Goal: Information Seeking & Learning: Learn about a topic

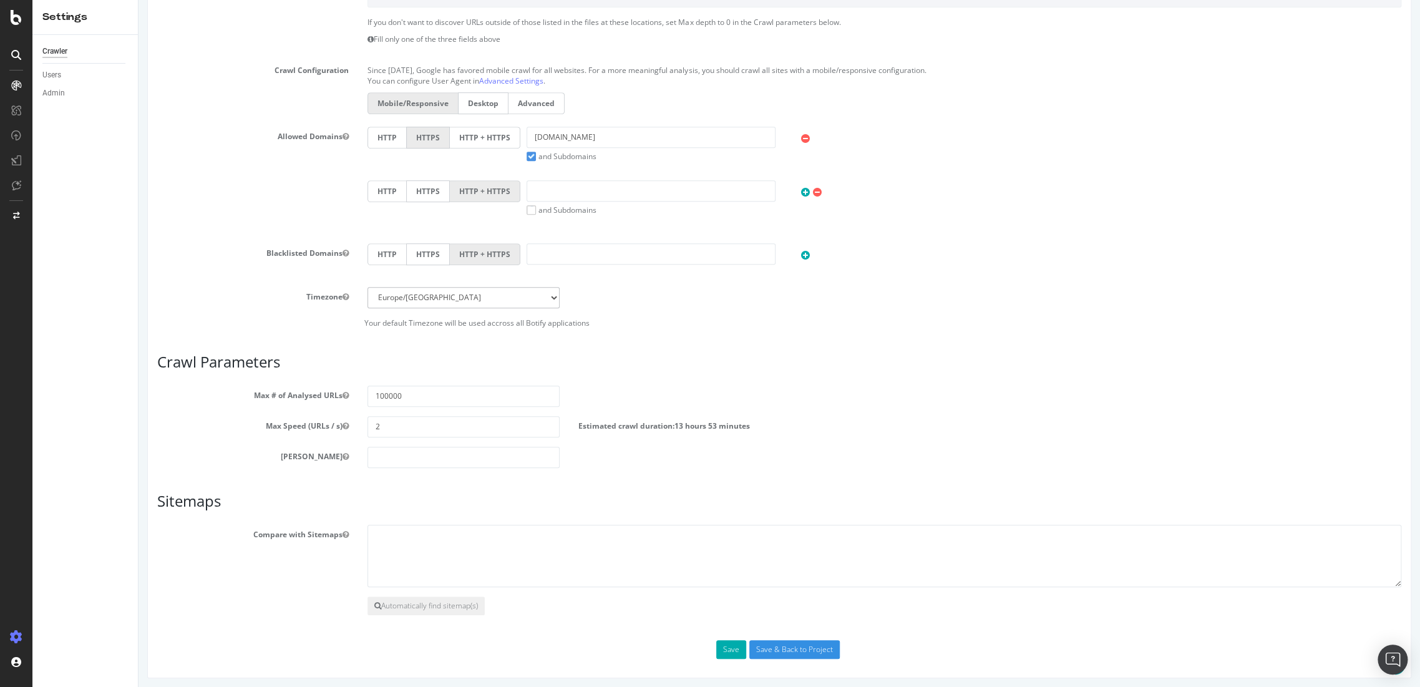
scroll to position [364, 0]
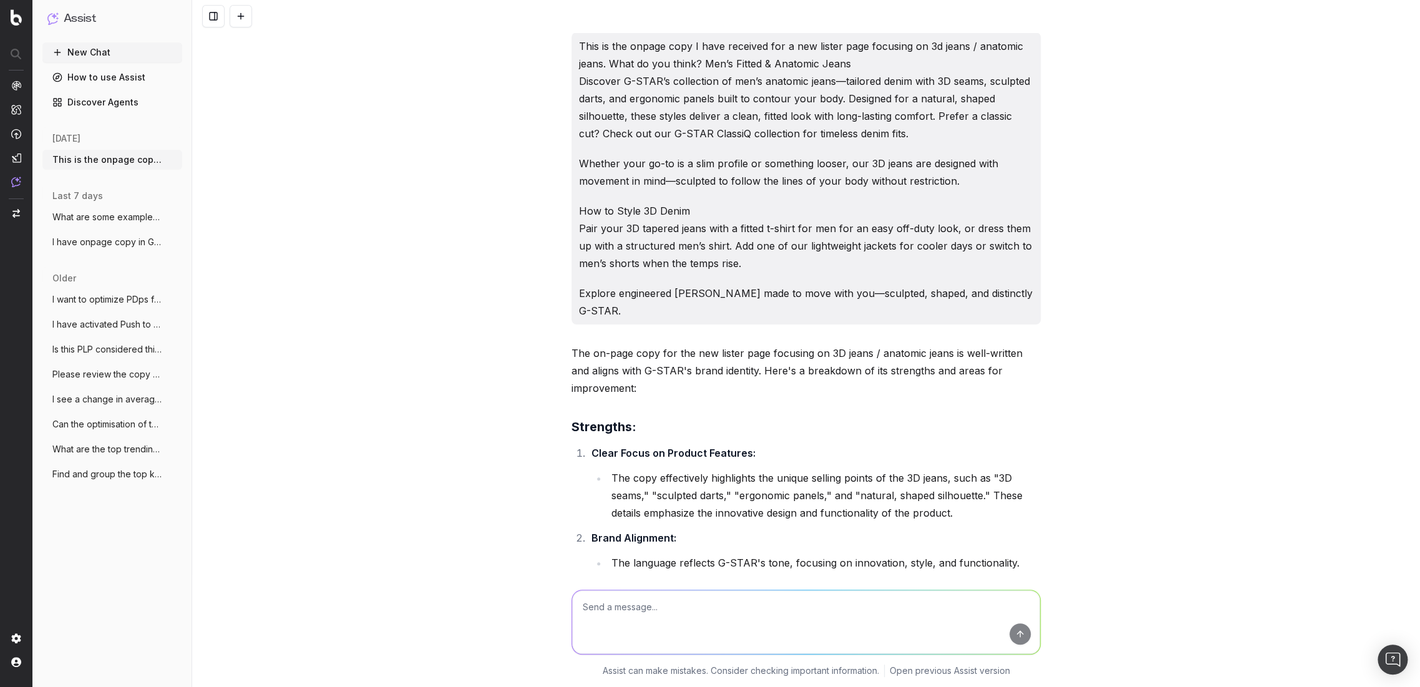
scroll to position [3992, 0]
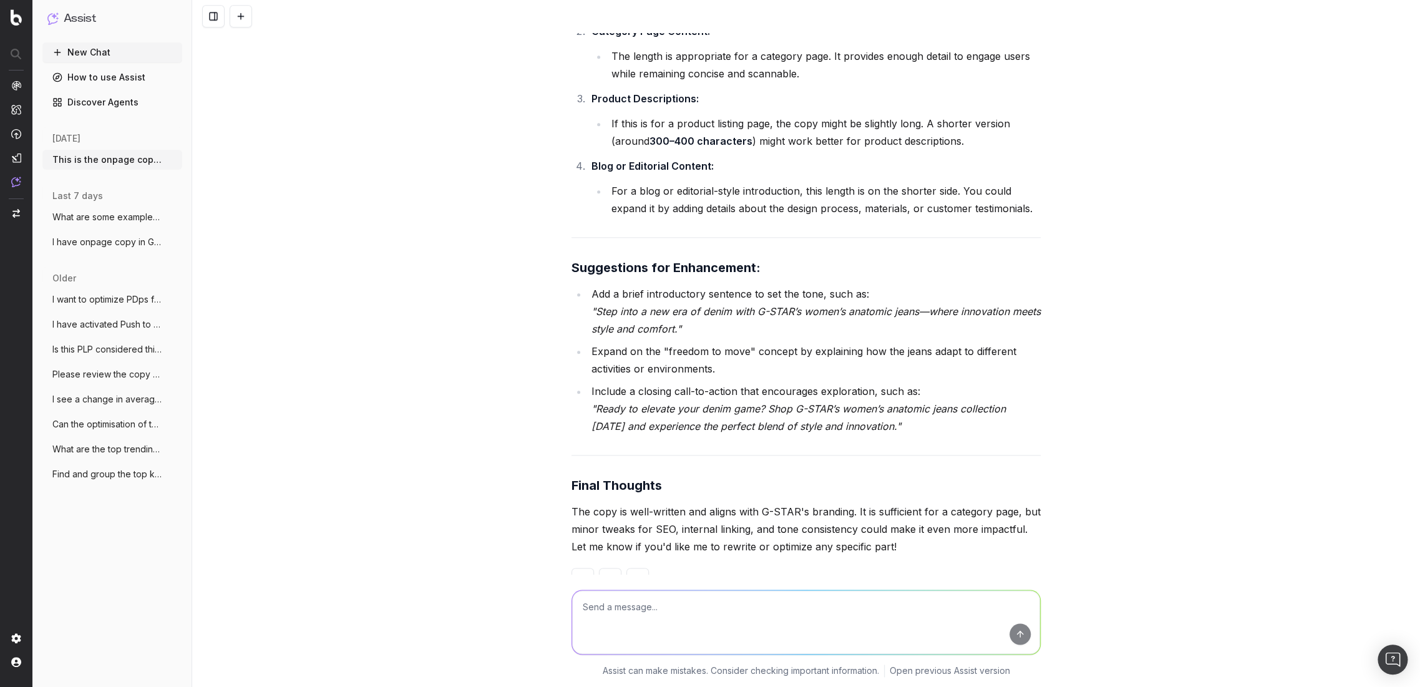
click at [589, 603] on textarea at bounding box center [806, 622] width 468 height 64
paste textarea "<h2>Anatomic Jeans for Men - Tailored to follow your natural body contour.</h2>…"
type textarea "Can you please take the HTML out of this copy? <h2>Anatomic Jeans for Men - Tai…"
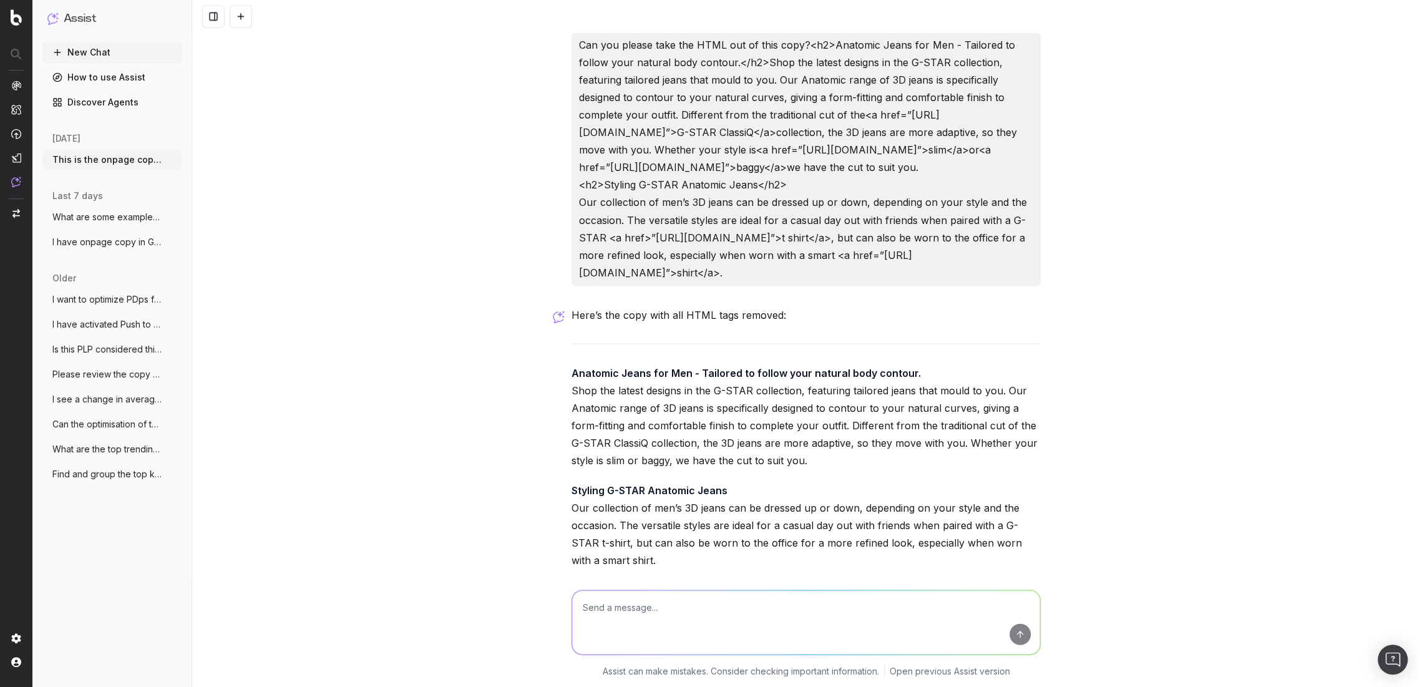
scroll to position [4677, 0]
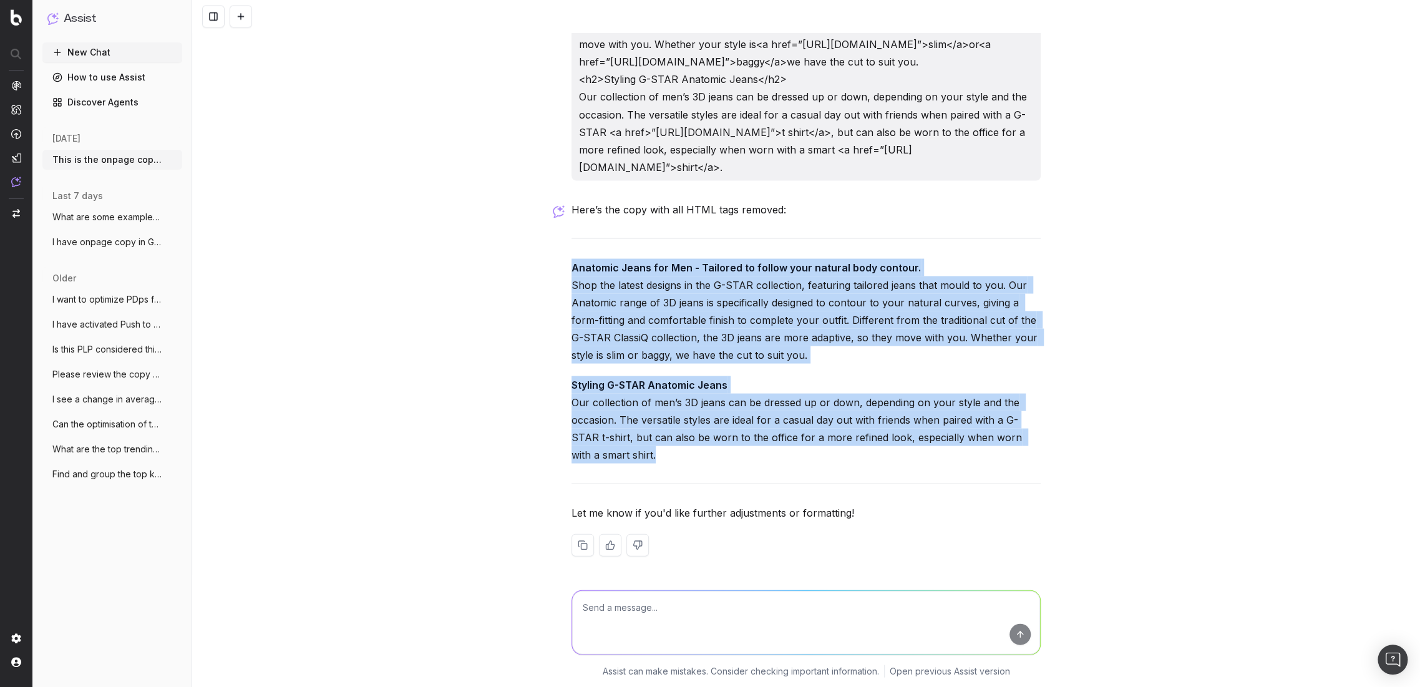
drag, startPoint x: 641, startPoint y: 450, endPoint x: 556, endPoint y: 266, distance: 202.7
click at [556, 266] on div "This is the onpage copy I have received for a new lister page focusing on 3d je…" at bounding box center [806, 343] width 1228 height 687
copy div "Anatomic Jeans for Men - Tailored to follow your natural body contour. Shop the…"
click at [943, 356] on p "Anatomic Jeans for Men - Tailored to follow your natural body contour. Shop the…" at bounding box center [805, 310] width 469 height 105
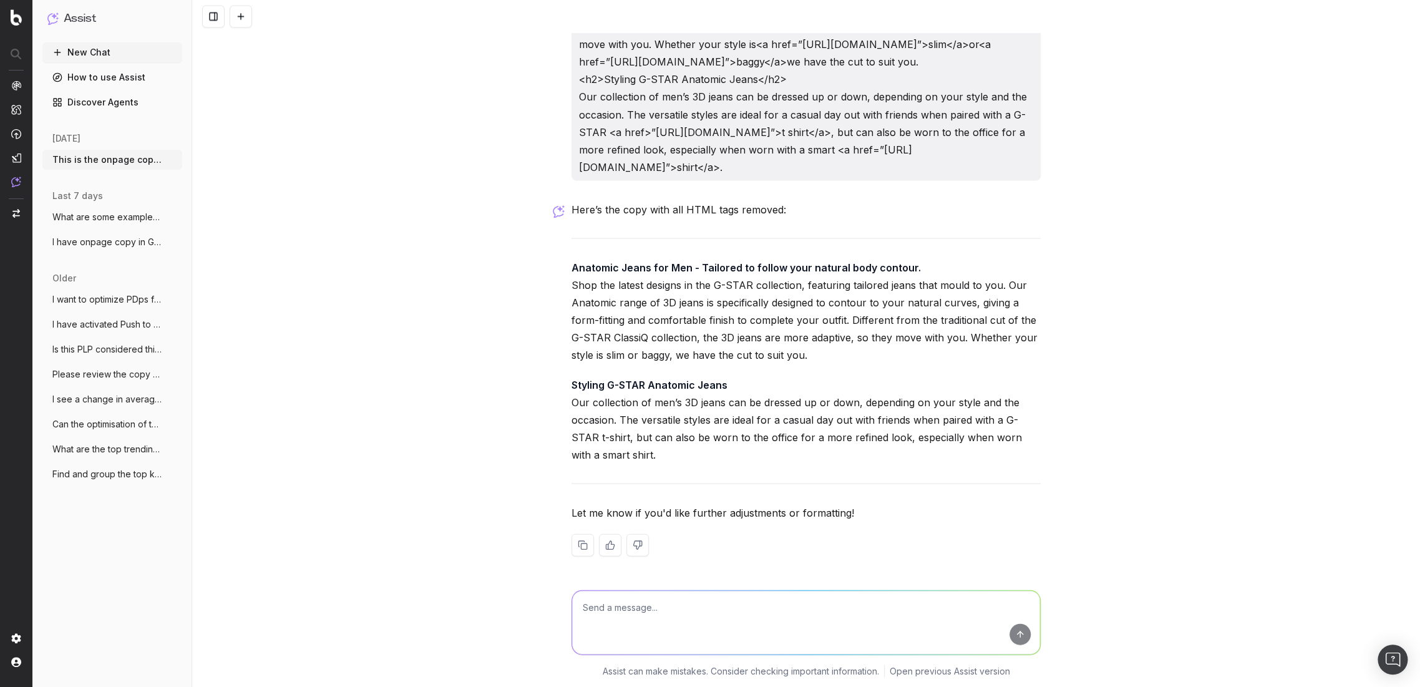
click at [665, 615] on textarea at bounding box center [806, 622] width 468 height 64
paste textarea "<h2>Anatomic Jeans for Men - Tailored to follow your natural body contour.</h2>…"
type textarea "and here as well please: <h2>Anatomic Jeans for Men - Tailored to follow your n…"
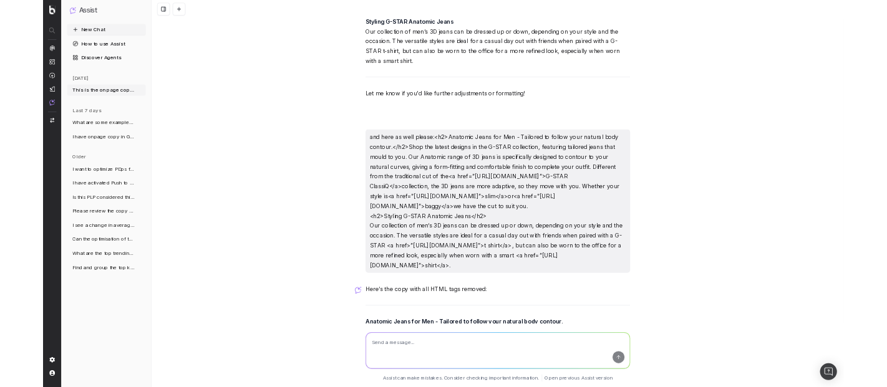
scroll to position [5362, 0]
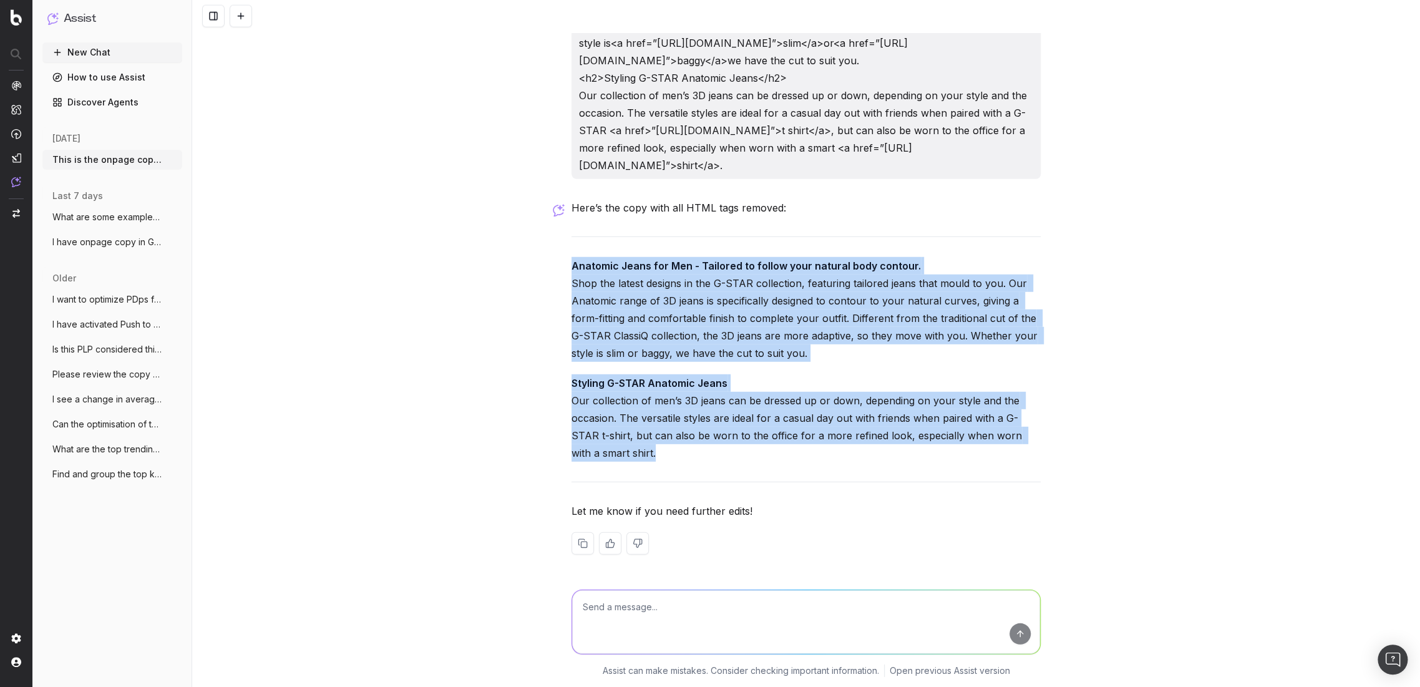
drag, startPoint x: 644, startPoint y: 456, endPoint x: 557, endPoint y: 255, distance: 218.8
click at [557, 255] on div "This is the onpage copy I have received for a new lister page focusing on 3d je…" at bounding box center [806, 343] width 1228 height 687
copy div "Anatomic Jeans for Men - Tailored to follow your natural body contour. Shop the…"
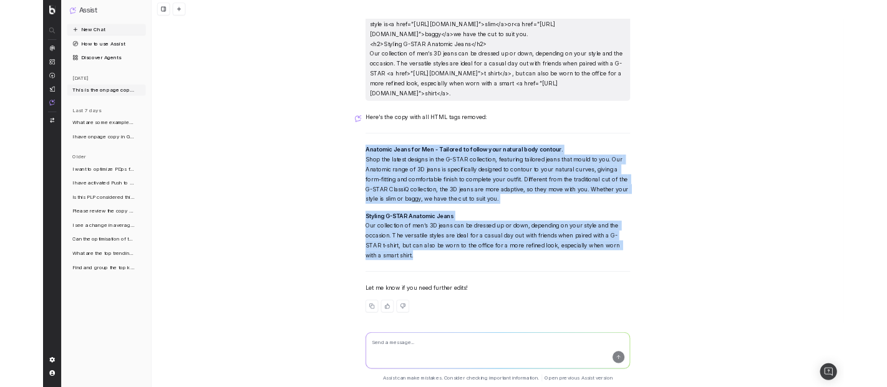
scroll to position [5358, 0]
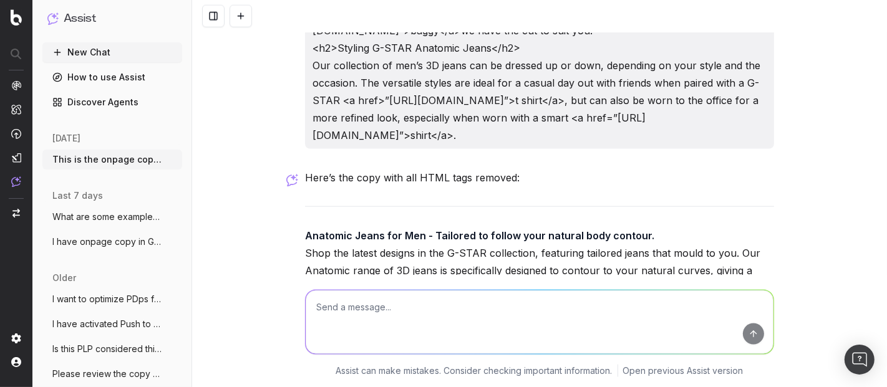
click at [454, 321] on textarea at bounding box center [540, 323] width 468 height 64
paste textarea "<h2>Anatomic 3D Jeans for Women</h2> The latest tailored jeans for women are en…"
type textarea "Please remove the HTML here: <h2>Anatomic 3D Jeans for Women</h2> The latest ta…"
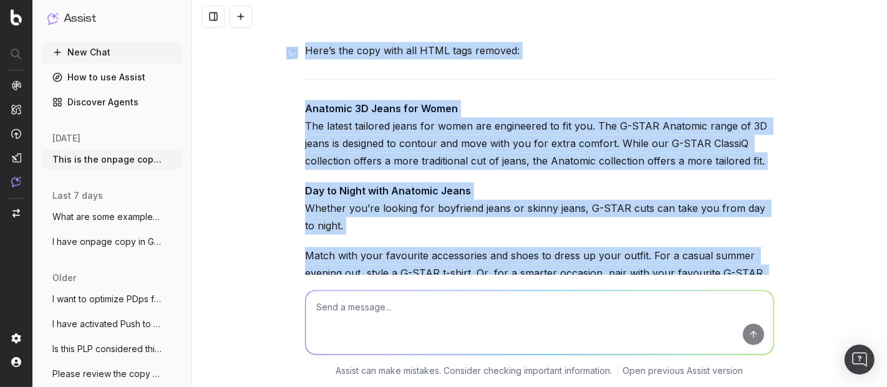
scroll to position [6121, 0]
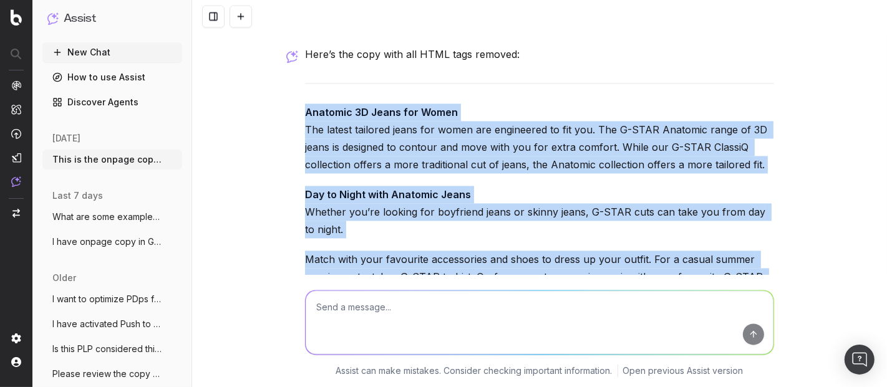
drag, startPoint x: 349, startPoint y: 208, endPoint x: 283, endPoint y: 189, distance: 68.7
click at [281, 188] on div "This is the onpage copy I have received for a new lister page focusing on 3d je…" at bounding box center [539, 193] width 695 height 387
copy div "Anatomic 3D Jeans for Women The latest tailored jeans for women are engineered …"
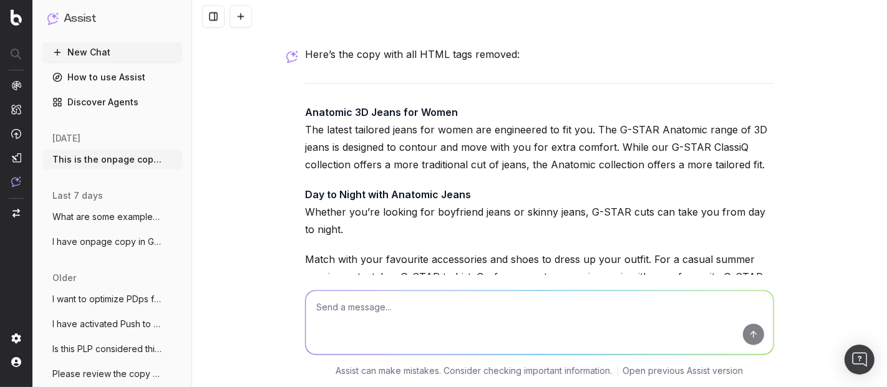
click at [397, 310] on textarea at bounding box center [540, 323] width 468 height 64
paste textarea "<h2>Women’s Fitted & Anatomic Jeans</h2> Explore G-STAR’s women’s anatomic deni…"
type textarea "and here: <h2>Women’s Fitted & Anatomic Jeans</h2> Explore G-STAR’s women’s ana…"
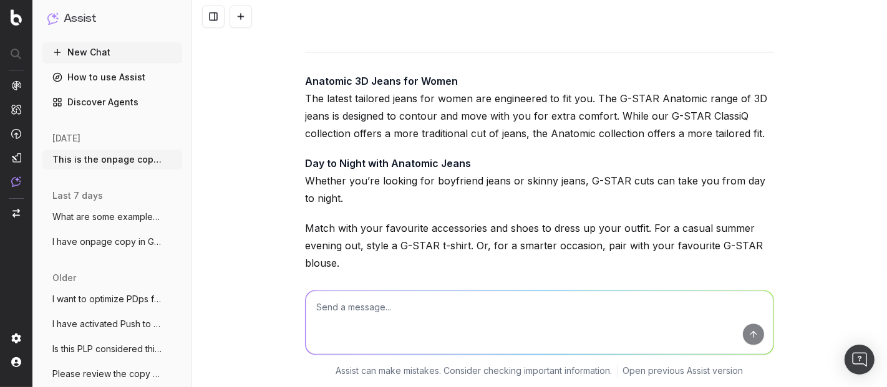
scroll to position [6260, 0]
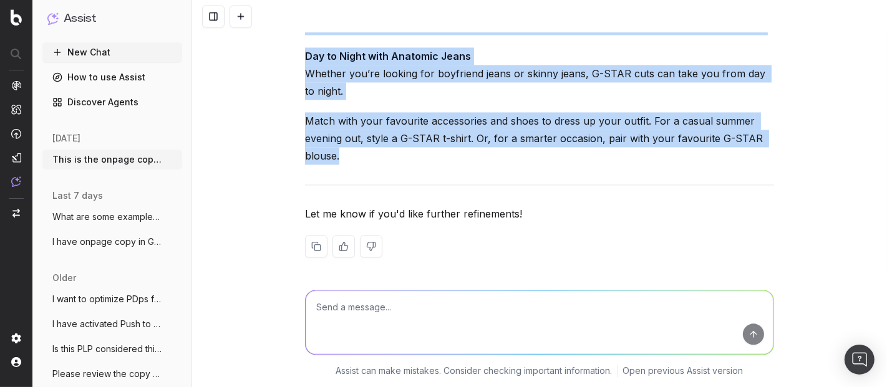
drag, startPoint x: 299, startPoint y: 54, endPoint x: 417, endPoint y: 244, distance: 223.0
click at [412, 240] on div "Here’s the copy with all HTML tags removed: Anatomic 3D Jeans for Women The lat…" at bounding box center [539, 92] width 469 height 371
copy div "Anatomic 3D Jeans for Women The latest tailored jeans for women are engineered …"
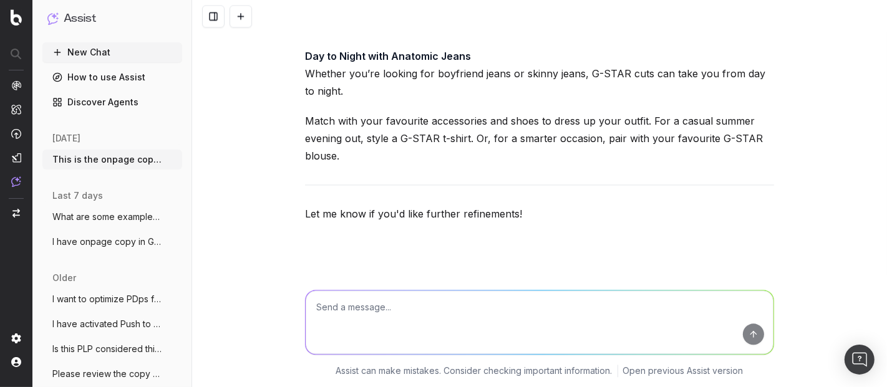
click at [354, 312] on textarea at bounding box center [540, 323] width 468 height 64
paste textarea "<h2>Anatomic 3D Jeans for Women</h2> The latest tailored jeans for women are en…"
type textarea "and here please: <h2>Anatomic 3D Jeans for Women</h2> The latest tailored jeans…"
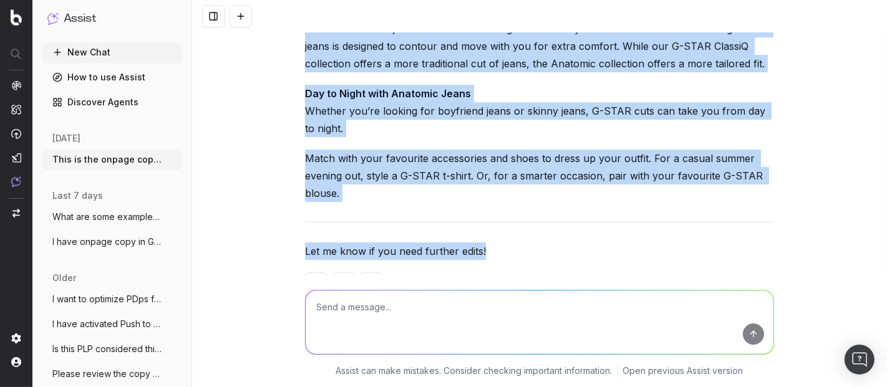
scroll to position [7883, 0]
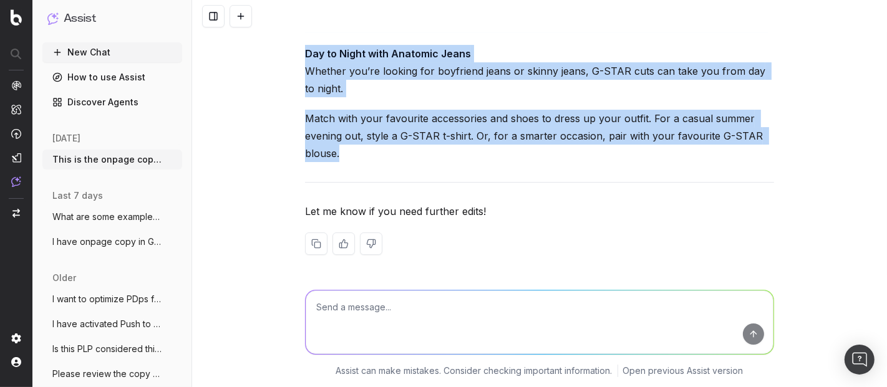
drag, startPoint x: 299, startPoint y: 180, endPoint x: 402, endPoint y: 158, distance: 105.4
click at [402, 158] on div "Here’s the copy with all HTML tags removed: Anatomic 3D Jeans for Women The lat…" at bounding box center [539, 90] width 469 height 371
copy div "Anatomic 3D Jeans for Women The latest tailored jeans for women are engineered …"
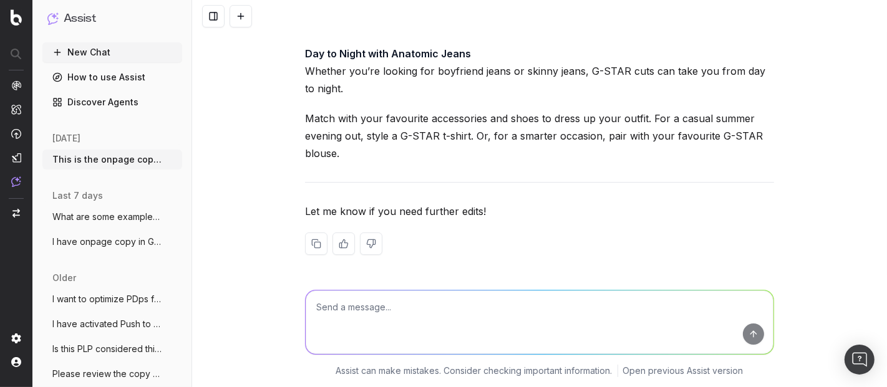
click at [356, 303] on textarea at bounding box center [540, 323] width 468 height 64
paste textarea "<h2>Anatomic Denim: Fitted & 3D Jeans</h2> G-STAR’s anatomic denim is engineere…"
type textarea "here please: <h2>Anatomic Denim: Fitted & 3D Jeans</h2> G-STAR’s anatomic denim…"
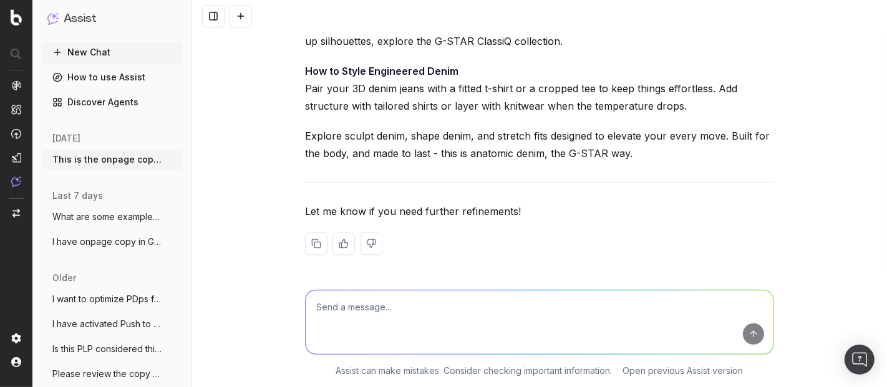
scroll to position [8509, 0]
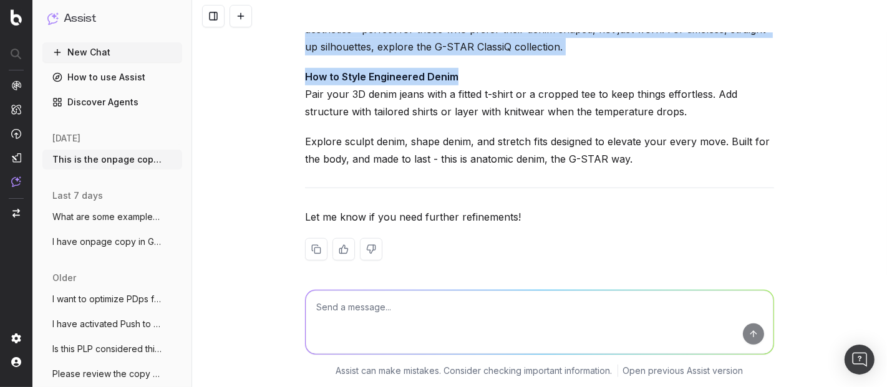
drag, startPoint x: 301, startPoint y: 112, endPoint x: 638, endPoint y: 273, distance: 373.7
click at [638, 273] on div "Here’s the copy with all HTML tags removed: Anatomic Denim: Fitted & 3D Jeans G…" at bounding box center [539, 62] width 469 height 435
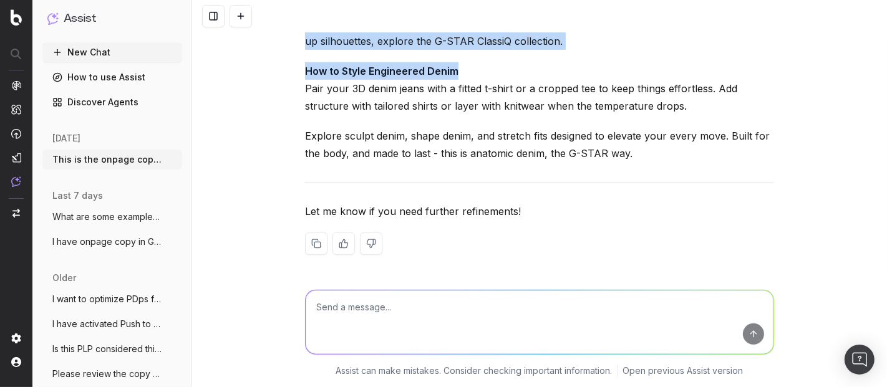
scroll to position [8578, 0]
click at [553, 50] on p "From slim to skinny, every pair of 3D jeans in this collection blends ergonomic…" at bounding box center [539, 24] width 469 height 52
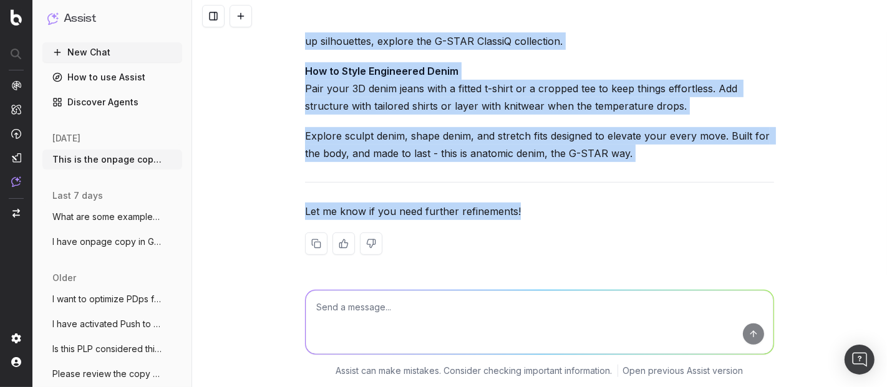
scroll to position [8717, 0]
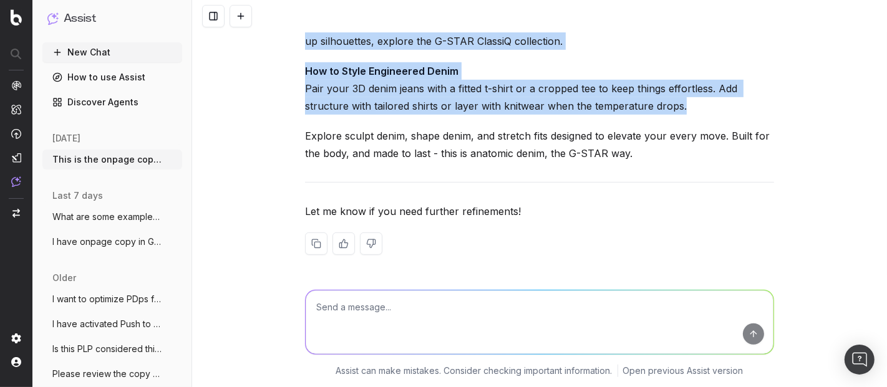
drag, startPoint x: 303, startPoint y: 45, endPoint x: 666, endPoint y: 167, distance: 382.9
click at [666, 167] on div "Here’s the copy with all HTML tags removed: Anatomic Denim: Fitted & 3D Jeans G…" at bounding box center [539, 57] width 469 height 435
copy div "Anatomic Denim: Fitted & 3D Jeans G-STAR’s anatomic denim is engineered with mo…"
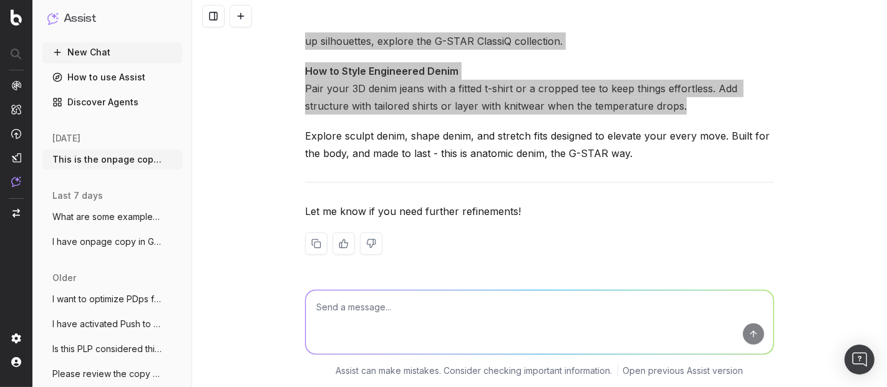
scroll to position [8440, 0]
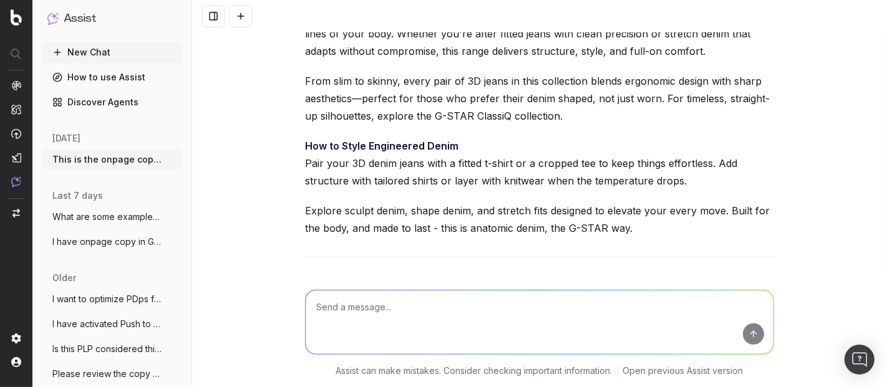
click at [385, 321] on textarea at bounding box center [540, 323] width 468 height 64
paste textarea "<h2>Anatomic Jeans for Men and Women</h2> The latest G-STAR Anatomic collection…"
type textarea "and here: <h2>Anatomic Jeans for Men and Women</h2> The latest G-STAR Anatomic …"
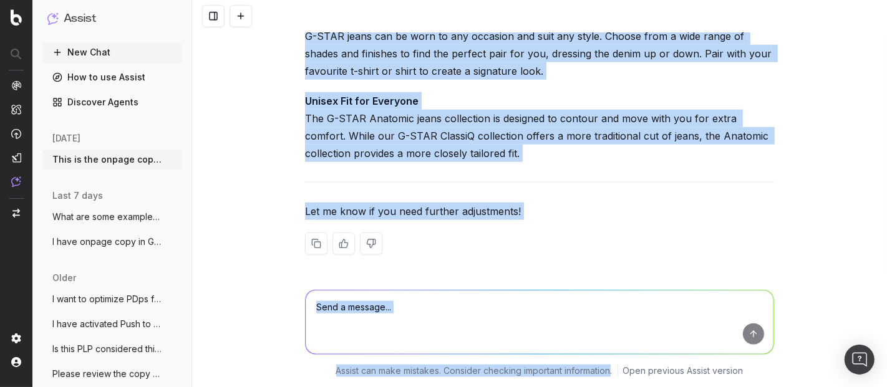
scroll to position [9404, 0]
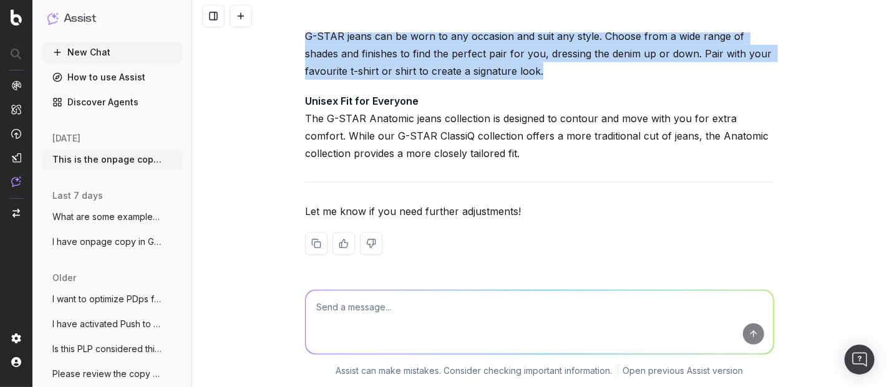
drag, startPoint x: 298, startPoint y: 215, endPoint x: 553, endPoint y: 173, distance: 258.6
copy div "Anatomic Jeans for Men and Women The latest G-STAR Anatomic collection offers t…"
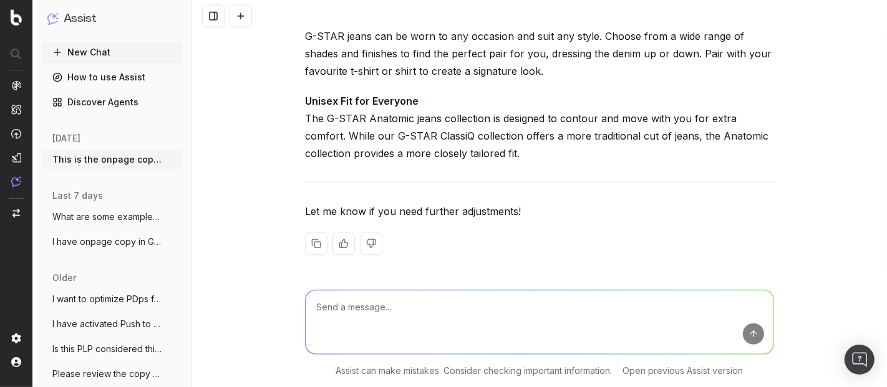
click at [338, 308] on textarea at bounding box center [540, 323] width 468 height 64
type textarea "A"
paste textarea "<h2>Anatomic Jeans for Men and Women</h2> The latest G-STAR Anatomic collection…"
type textarea "and this: <h2>Anatomic Jeans for Men and Women</h2> The latest G-STAR Anatomic …"
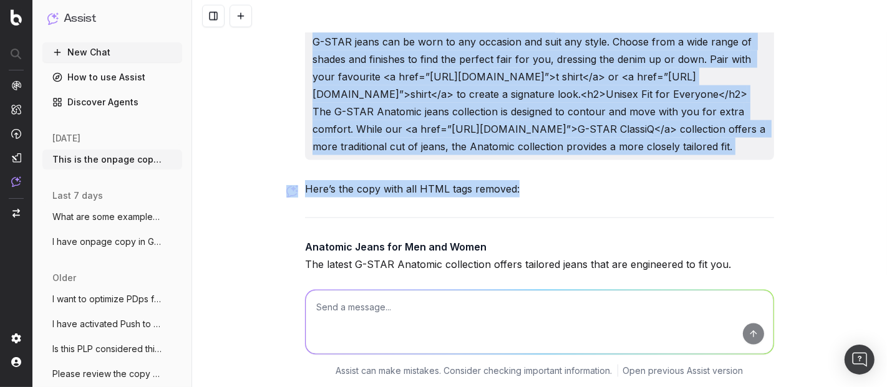
scroll to position [9702, 0]
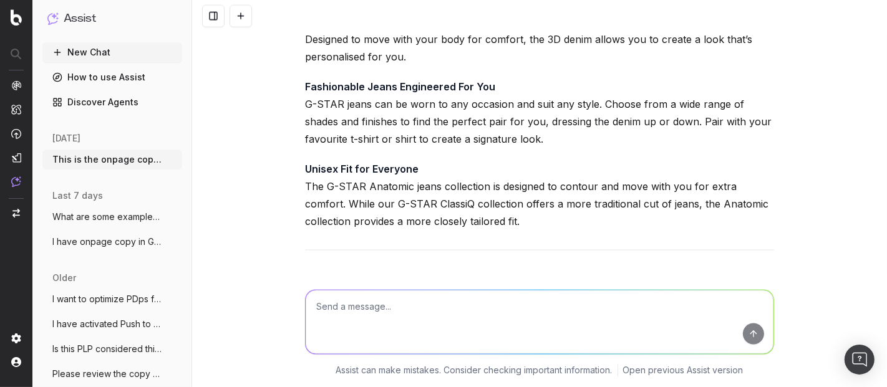
drag, startPoint x: 302, startPoint y: 87, endPoint x: 594, endPoint y: 188, distance: 308.8
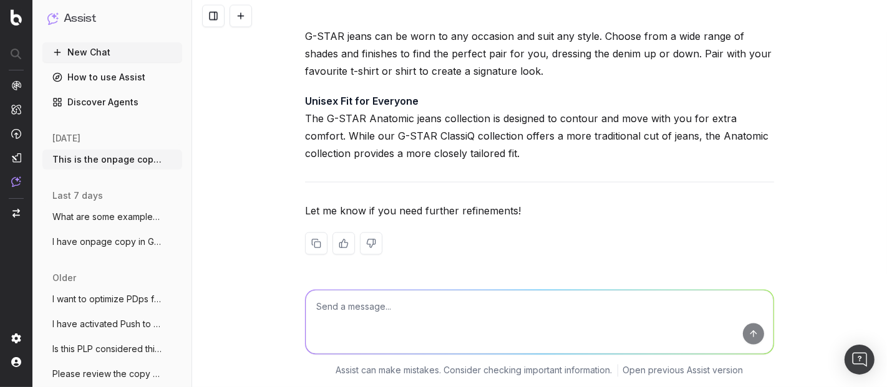
scroll to position [10110, 0]
click at [866, 311] on div "Assist can make mistakes. Consider checking important information. Open previou…" at bounding box center [539, 331] width 695 height 112
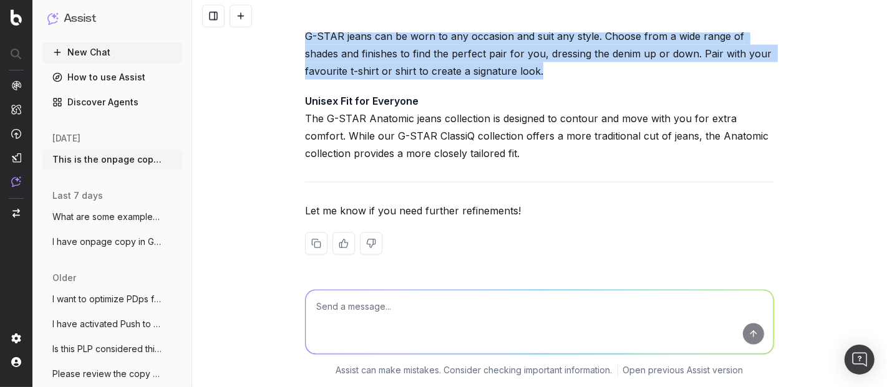
drag, startPoint x: 299, startPoint y: 145, endPoint x: 588, endPoint y: 173, distance: 290.9
copy div "Anatomic Jeans for Men and Women The latest G-STAR Anatomic collection offers t…"
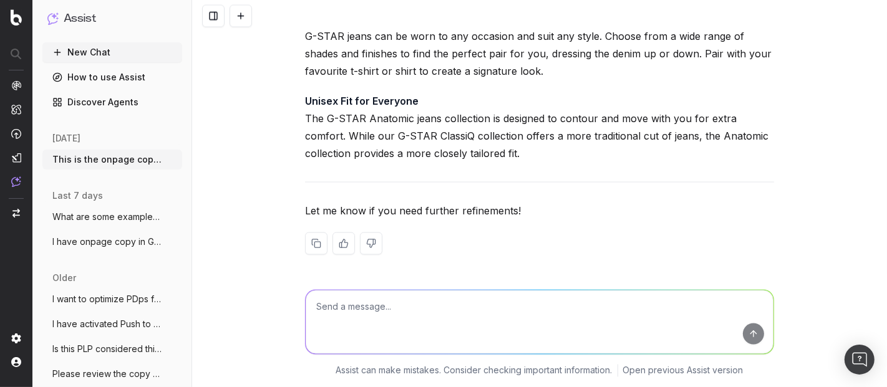
click at [561, 198] on div "Here’s the copy with all HTML tags removed: Anatomic Jeans for Men and Women Th…" at bounding box center [539, 73] width 469 height 406
click at [450, 325] on textarea at bounding box center [540, 323] width 468 height 64
click at [333, 309] on textarea at bounding box center [540, 323] width 468 height 64
type textarea "please give me a few alternatives for "fashionable""
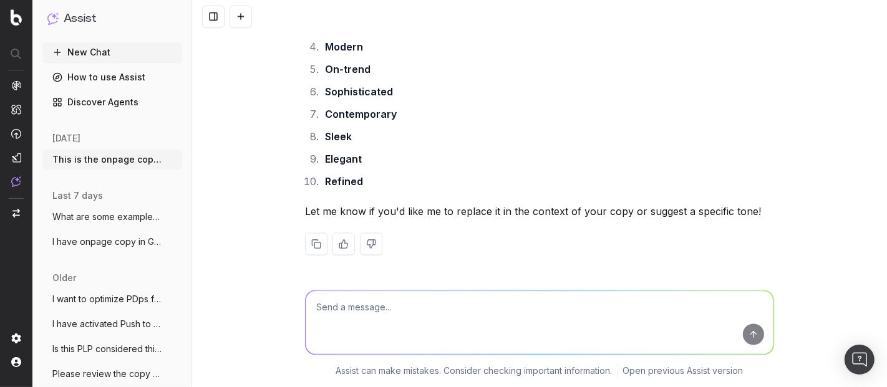
scroll to position [10457, 0]
click at [342, 319] on textarea at bounding box center [540, 323] width 468 height 64
paste textarea "<h2>Men’s ClassiQ Jeans: Straight, Slim & Tapered Fits</h2> ClassiQ denim from …"
type textarea "please take out the HTML: <h2>Men’s ClassiQ Jeans: Straight, Slim & Tapered Fit…"
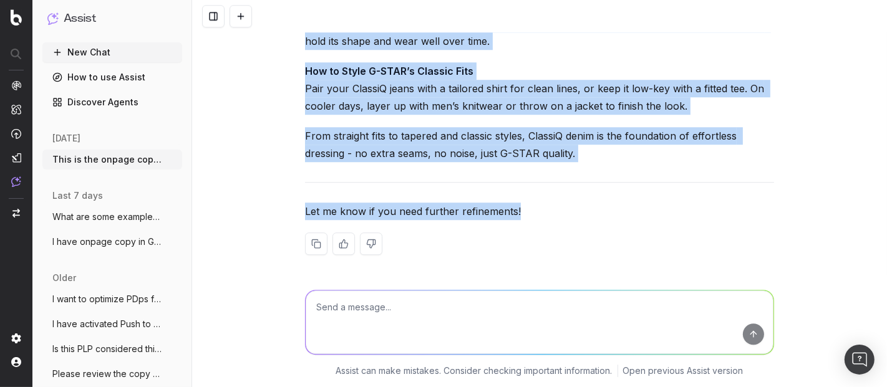
scroll to position [11361, 0]
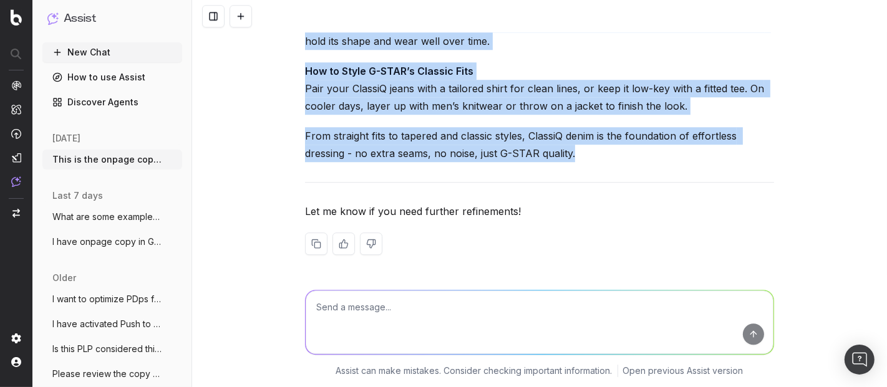
drag, startPoint x: 299, startPoint y: 115, endPoint x: 638, endPoint y: 148, distance: 339.8
click at [638, 148] on div "Here’s the copy with all HTML tags removed: Men’s ClassiQ Jeans: Straight, Slim…" at bounding box center [539, 57] width 469 height 435
copy div "Men’s ClassiQ Jeans: Straight, Slim & Tapered Fits ClassiQ denim from G-STAR is…"
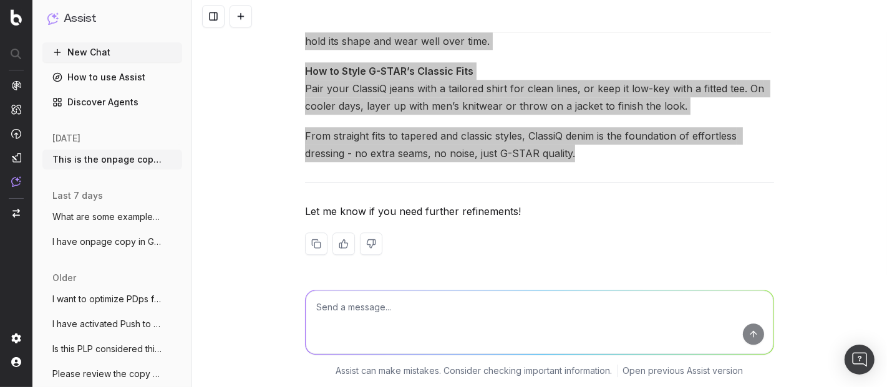
scroll to position [11153, 0]
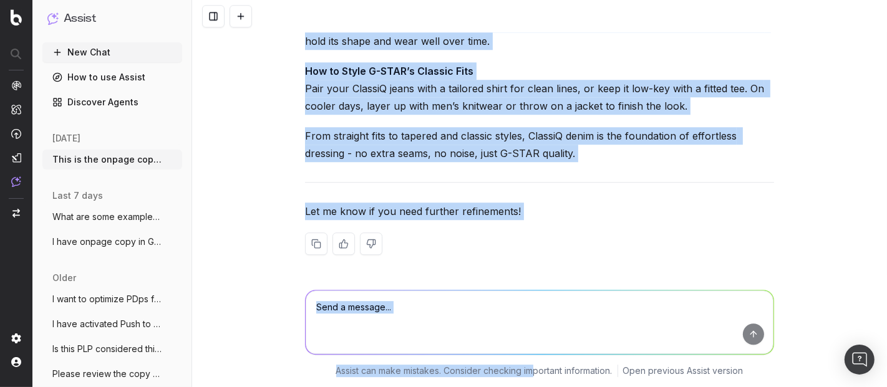
scroll to position [11361, 0]
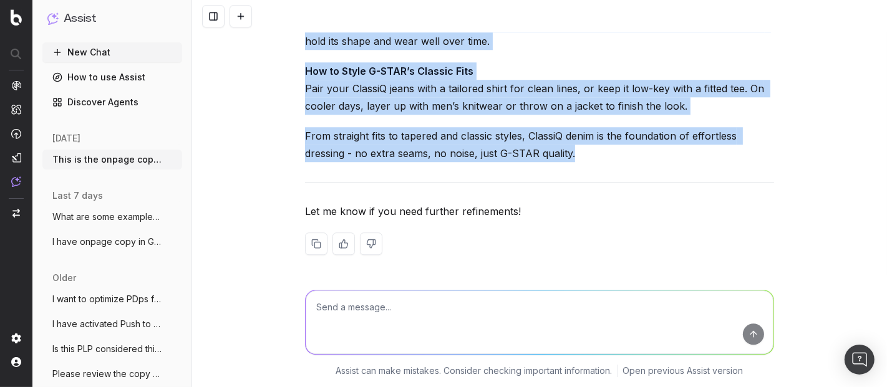
drag, startPoint x: 298, startPoint y: 111, endPoint x: 578, endPoint y: 162, distance: 284.6
copy div "Men’s ClassiQ Jeans: Straight, Slim & Tapered Fits ClassiQ denim from G-STAR is…"
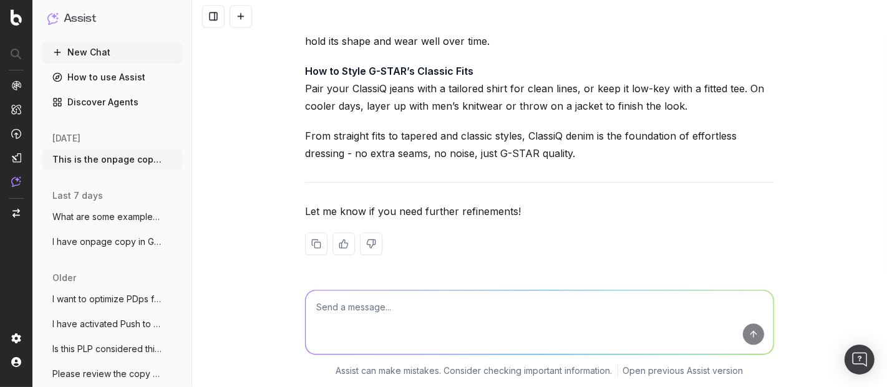
click at [352, 314] on textarea at bounding box center [540, 323] width 468 height 64
paste textarea "<h2>Classic Cut Jeans for Men</h2> Shop the latest cuts in the G-STAR Classiq c…"
type textarea "here please: <h2>Classic Cut Jeans for Men</h2> Shop the latest cuts in the G-S…"
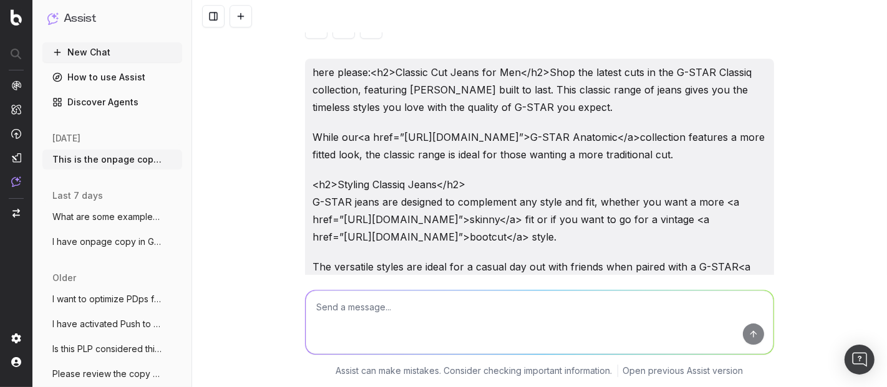
scroll to position [11165, 0]
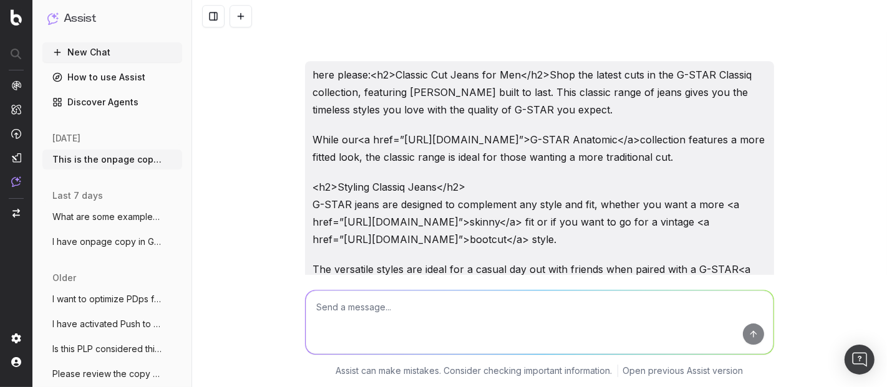
drag, startPoint x: 417, startPoint y: 201, endPoint x: 296, endPoint y: 99, distance: 158.5
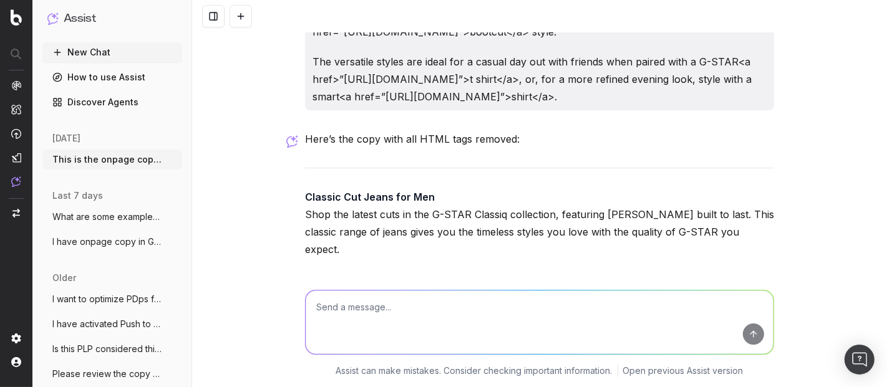
scroll to position [11374, 0]
click at [351, 293] on textarea at bounding box center [540, 323] width 468 height 64
paste textarea "<h2>Classic Cut Jeans for Men</h2> Shop the latest cuts in the G-STAR Classiq c…"
type textarea "this please:<h2>Classic Cut Jeans for Men</h2> Shop the latest cuts in the G-ST…"
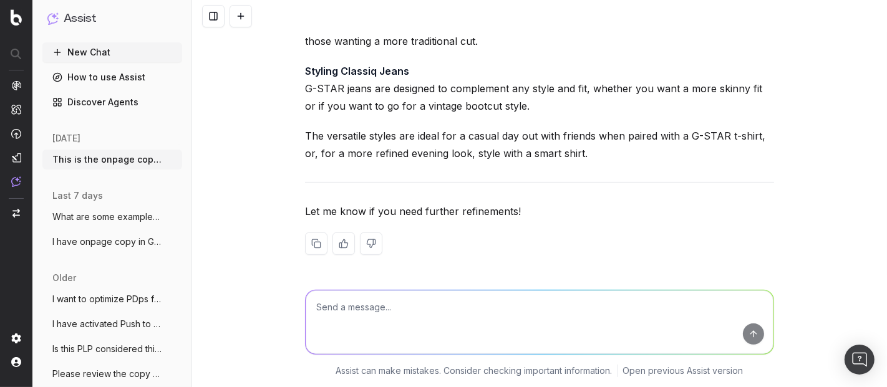
scroll to position [12641, 0]
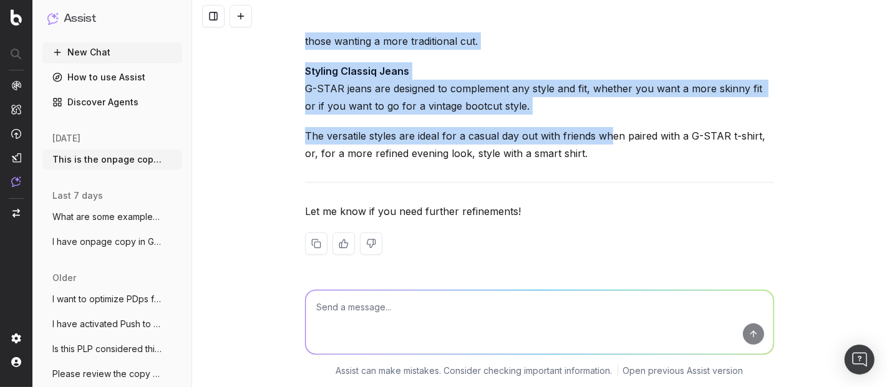
drag, startPoint x: 298, startPoint y: 193, endPoint x: 604, endPoint y: 414, distance: 377.5
click at [604, 387] on html "Assist New Chat How to use Assist Discover Agents today This is the onpage copy…" at bounding box center [443, 193] width 887 height 387
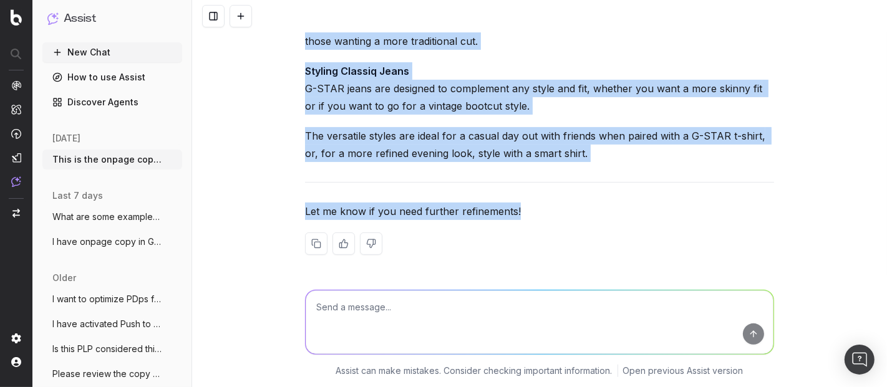
click at [732, 50] on p "While our G-STAR Anatomic collection features a more fitted look, the classic r…" at bounding box center [539, 32] width 469 height 35
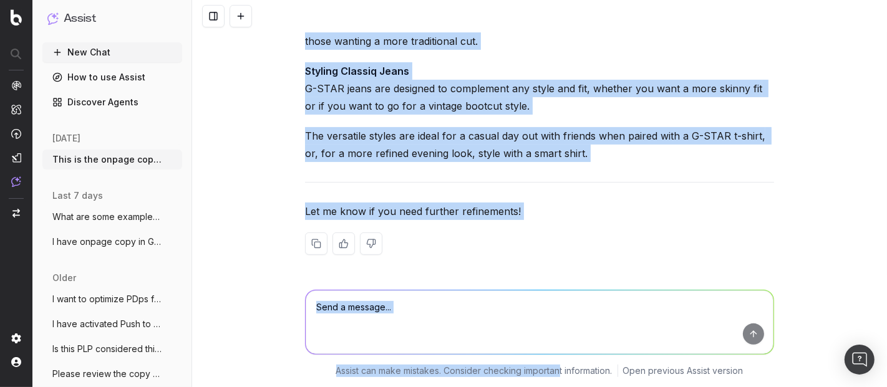
scroll to position [12819, 0]
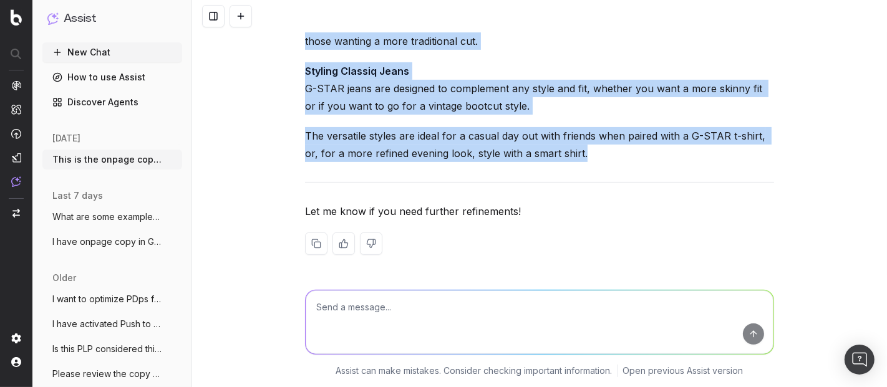
drag, startPoint x: 298, startPoint y: 167, endPoint x: 676, endPoint y: 165, distance: 378.1
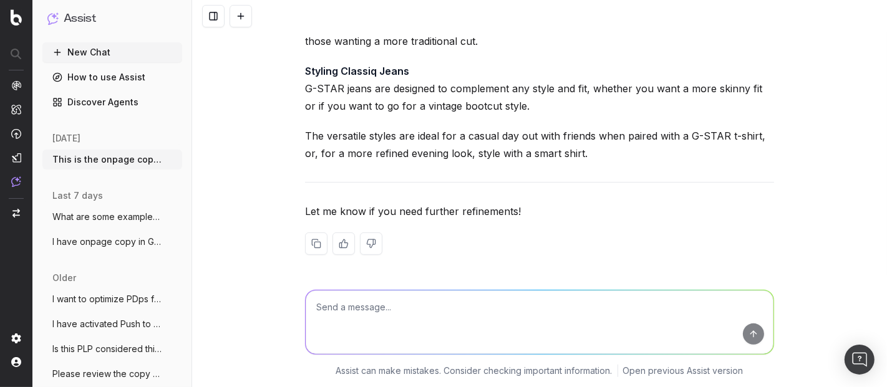
click at [540, 175] on div "Here’s the copy with all HTML tags removed: Classic Cut Jeans for Men Shop the …" at bounding box center [539, 75] width 469 height 401
click at [341, 319] on textarea at bounding box center [540, 323] width 468 height 64
paste textarea "<h2>Women’s ClassiQ Jeans: Straight, Loose & Timeless Fits</h2> G-STAR’s Classi…"
type textarea "this please: <h2>Women’s ClassiQ Jeans: Straight, Loose & Timeless Fits</h2> G-…"
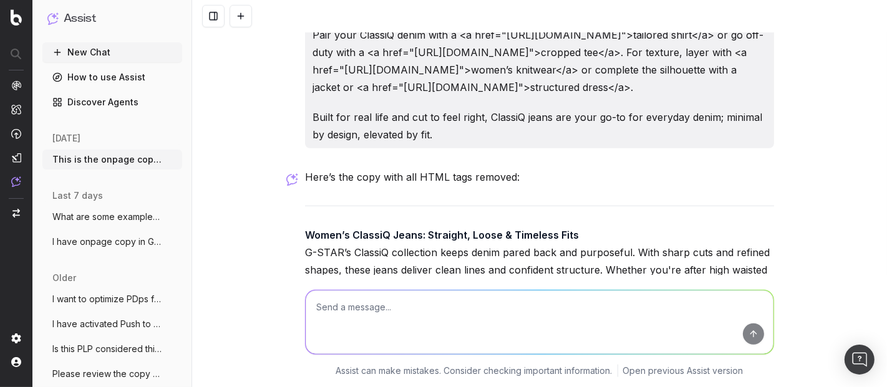
scroll to position [12806, 0]
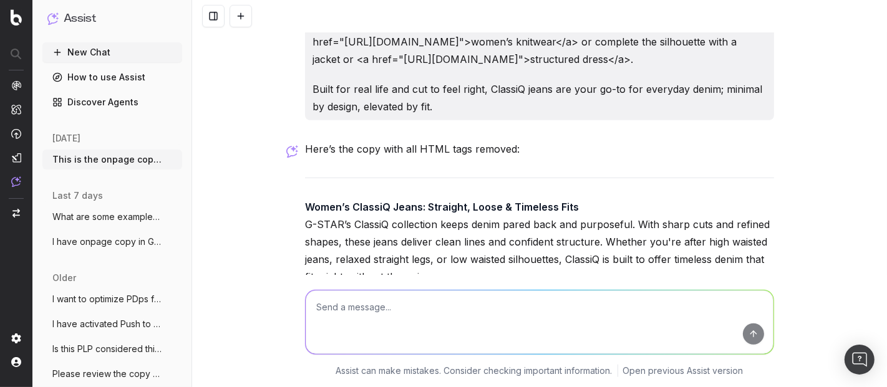
drag, startPoint x: 303, startPoint y: 178, endPoint x: 666, endPoint y: 191, distance: 364.0
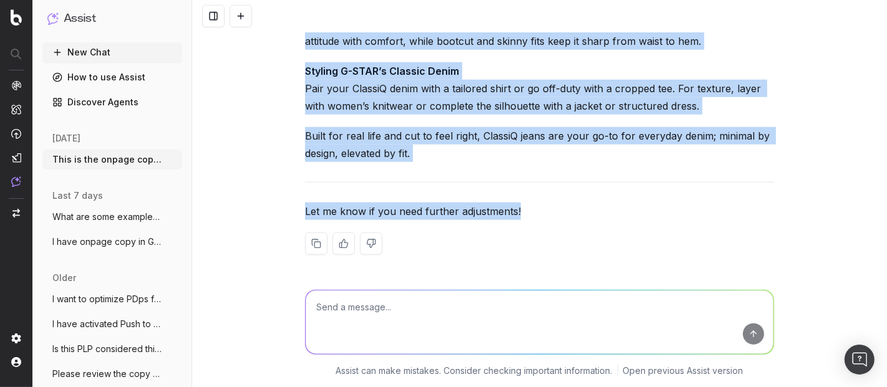
scroll to position [13689, 0]
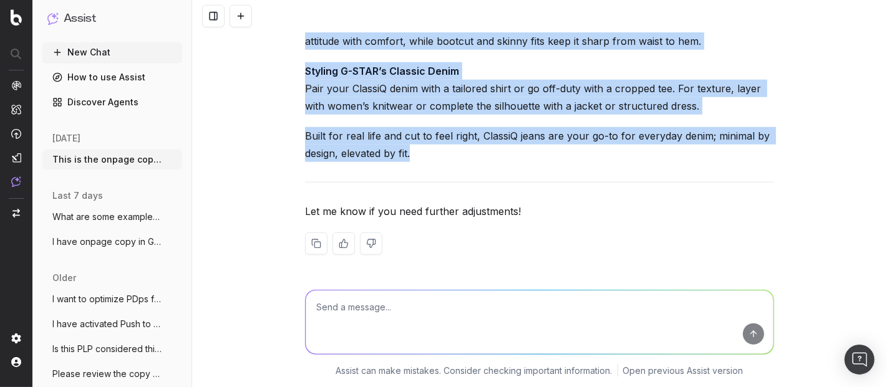
drag, startPoint x: 300, startPoint y: 49, endPoint x: 594, endPoint y: 158, distance: 313.5
click at [594, 158] on div "Here’s the copy with all HTML tags removed: Women’s ClassiQ Jeans: Straight, Lo…" at bounding box center [539, 57] width 469 height 435
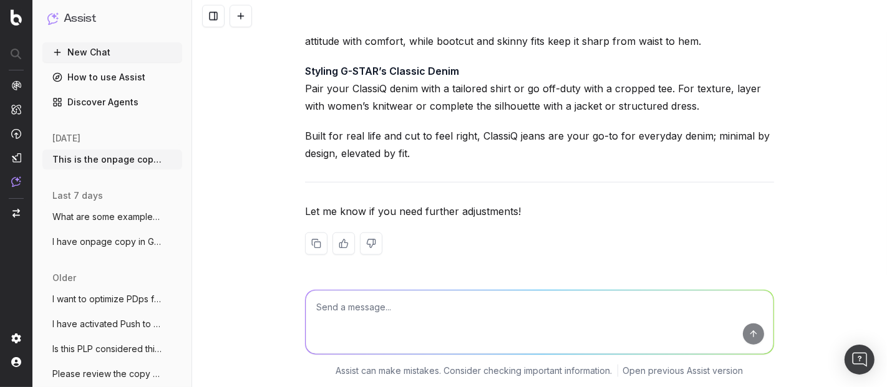
click at [371, 319] on textarea at bounding box center [540, 323] width 468 height 64
paste textarea "<h2>Classic Cut Jeans for Women</h2> The G-STAR Classiq collection features sty…"
type textarea "<h2>Classic Cut Jeans for Women</h2> The G-STAR Classiq collection features sty…"
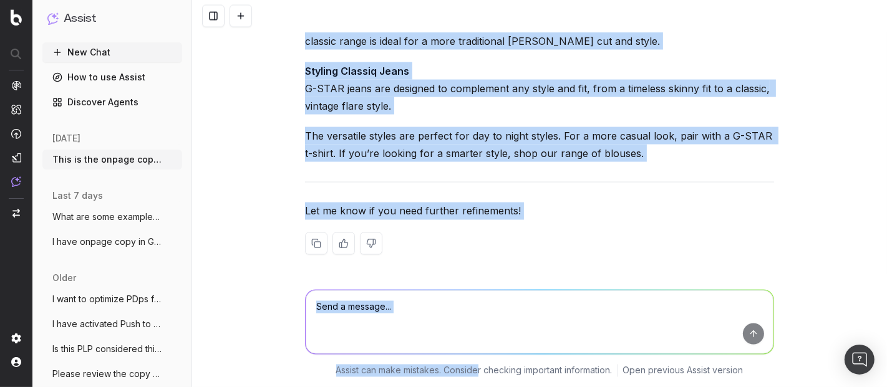
scroll to position [14406, 0]
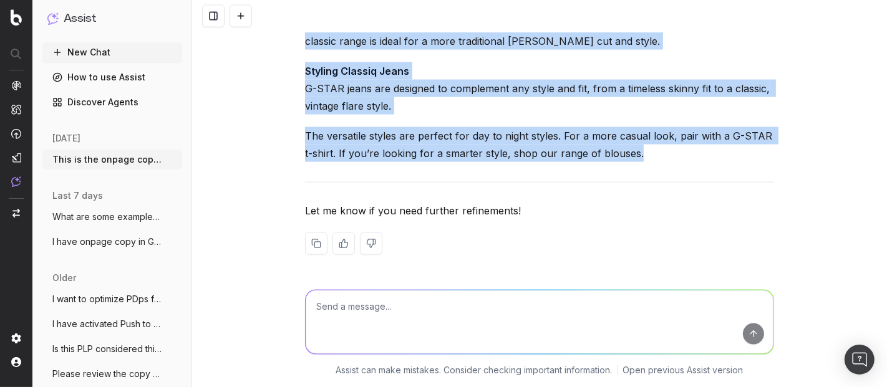
drag, startPoint x: 298, startPoint y: 97, endPoint x: 668, endPoint y: 153, distance: 374.1
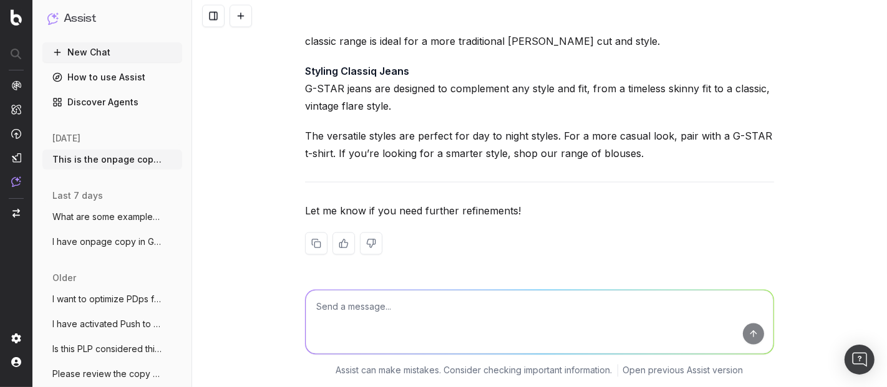
click at [374, 313] on textarea at bounding box center [540, 323] width 468 height 64
paste textarea "<h2>Classic Cut Jeans for Women</h2> The G-STAR Classiq collection features sty…"
type textarea "<h2>Classic Cut Jeans for Women</h2> The G-STAR Classiq collection features sty…"
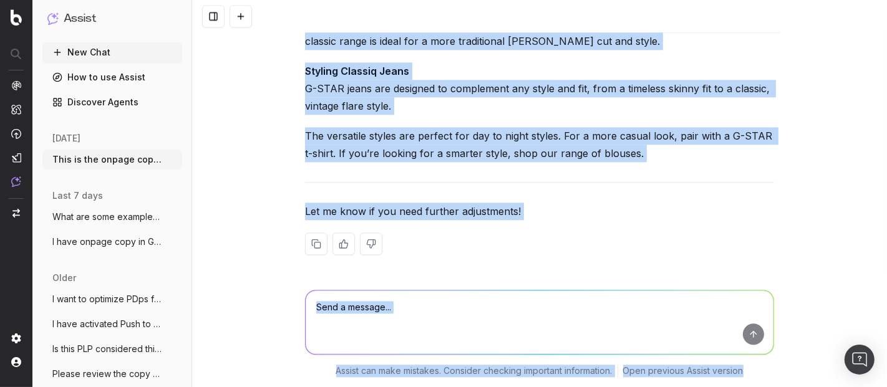
scroll to position [15123, 0]
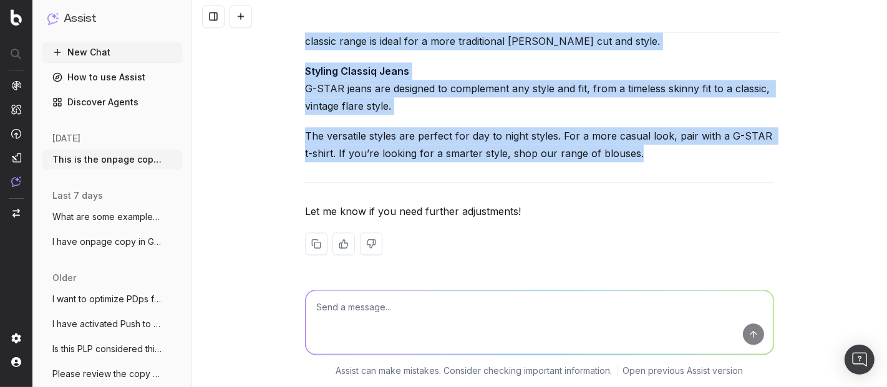
drag, startPoint x: 298, startPoint y: 234, endPoint x: 768, endPoint y: 154, distance: 477.1
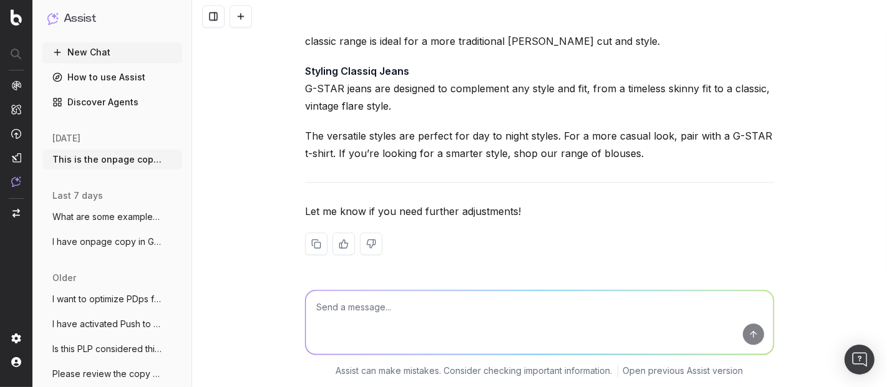
click at [349, 324] on textarea at bounding box center [540, 323] width 468 height 64
type textarea "p"
paste textarea "<h2>ClassiQ Jeans: Slim, Straight & Clean Fits</h2> ClassiQ denim from G-STAR i…"
type textarea "here as well please: <h2>ClassiQ Jeans: Slim, Straight & Clean Fits</h2> Classi…"
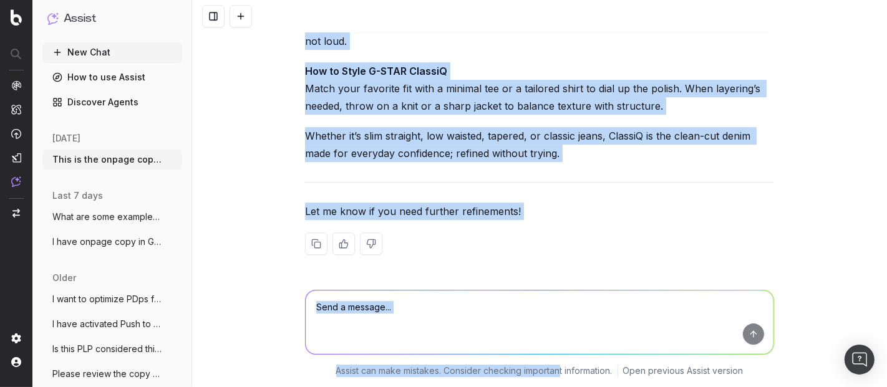
scroll to position [15991, 0]
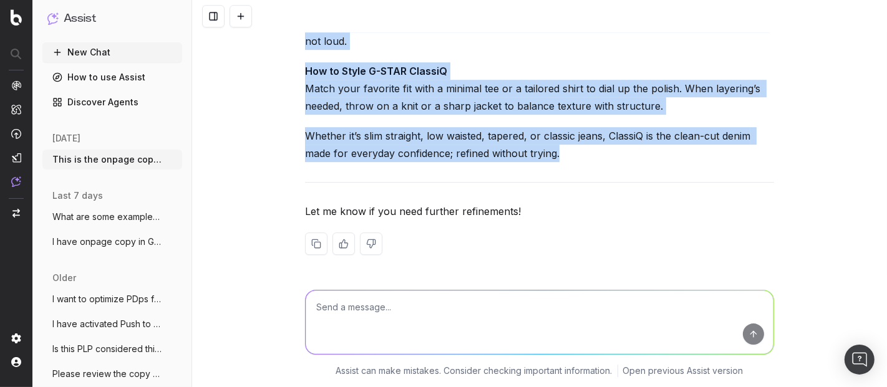
drag, startPoint x: 301, startPoint y: 114, endPoint x: 583, endPoint y: 157, distance: 285.3
click at [575, 157] on div "Here’s the copy with all HTML tags removed: ClassiQ Jeans: Slim, Straight & Cle…" at bounding box center [539, 57] width 469 height 435
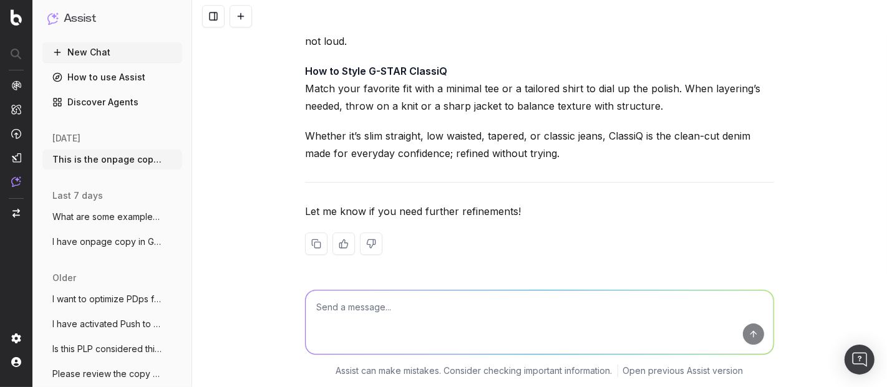
click at [639, 186] on div "Here’s the copy with all HTML tags removed: ClassiQ Jeans: Slim, Straight & Cle…" at bounding box center [539, 57] width 469 height 435
click at [329, 302] on textarea at bounding box center [540, 323] width 468 height 64
paste textarea "<h2>Classiq Jeans for Men and Women</h2> G-STAR Classiq jeans provide timeless …"
type textarea "this please: <h2>Classiq Jeans for Men and Women</h2> G-STAR Classiq jeans prov…"
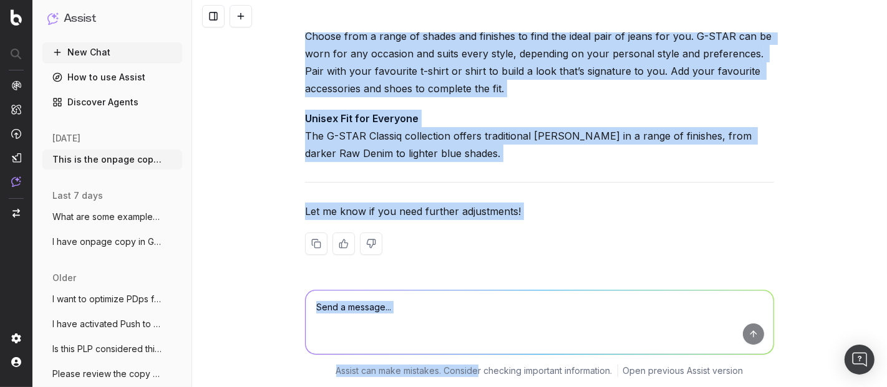
scroll to position [16679, 0]
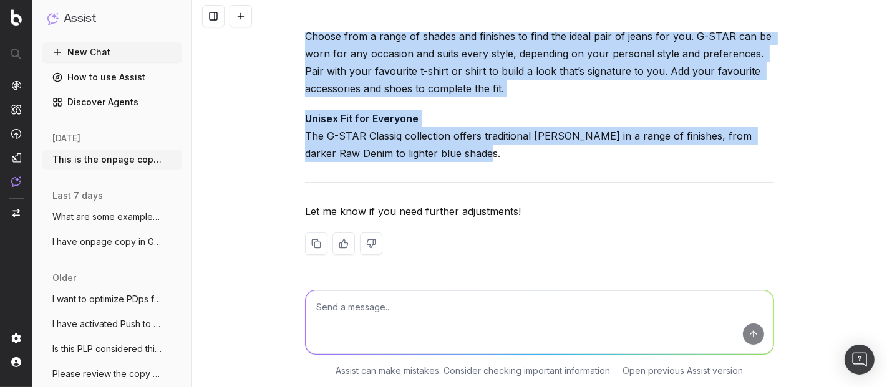
drag, startPoint x: 301, startPoint y: 117, endPoint x: 591, endPoint y: 255, distance: 321.8
click at [591, 255] on div "Here’s the copy with all HTML tags removed: Classiq Jeans for Men and Women G-S…" at bounding box center [539, 57] width 469 height 435
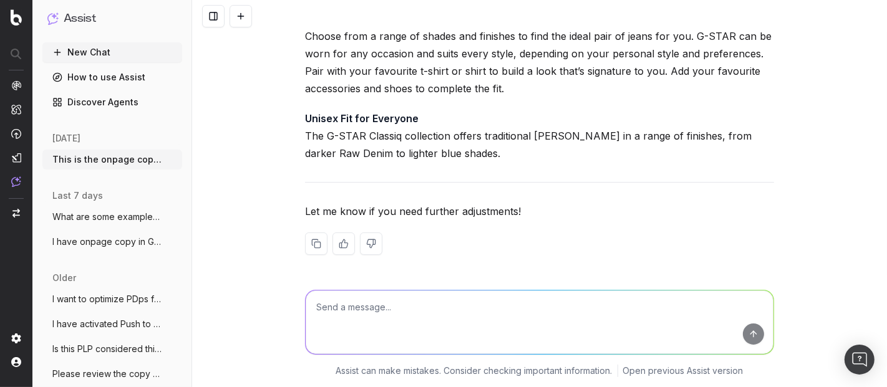
click at [364, 312] on textarea at bounding box center [540, 323] width 468 height 64
paste textarea "<h2>Classiq Jeans for Men and Women</h2> G-STAR Classiq jeans provide timeless …"
type textarea "this: <h2>Classiq Jeans for Men and Women</h2> G-STAR Classiq jeans provide tim…"
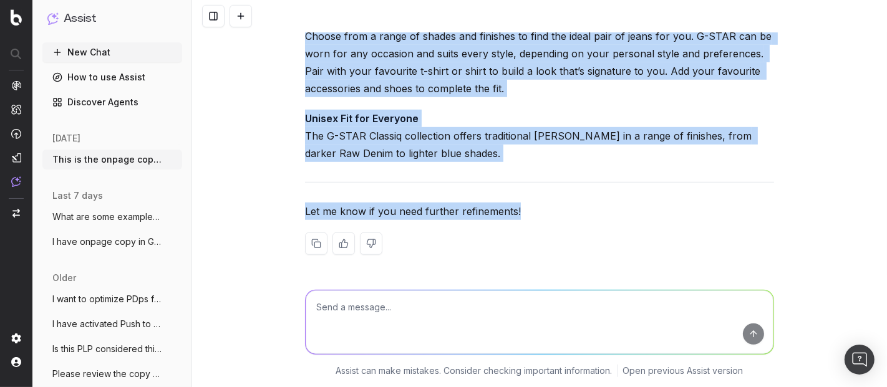
scroll to position [17574, 0]
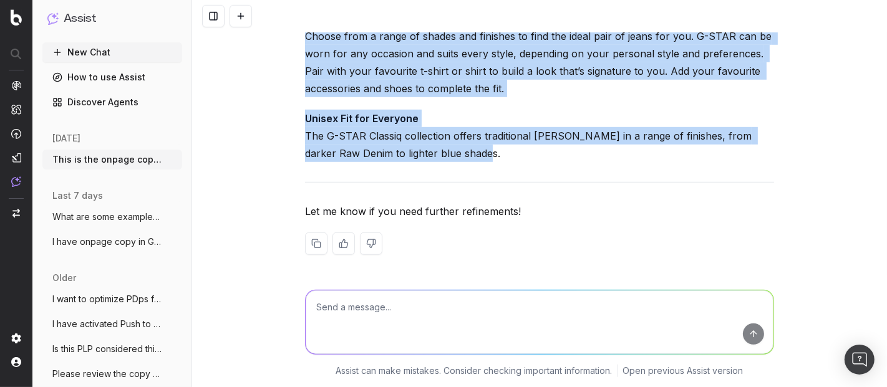
drag, startPoint x: 299, startPoint y: 111, endPoint x: 502, endPoint y: 159, distance: 209.0
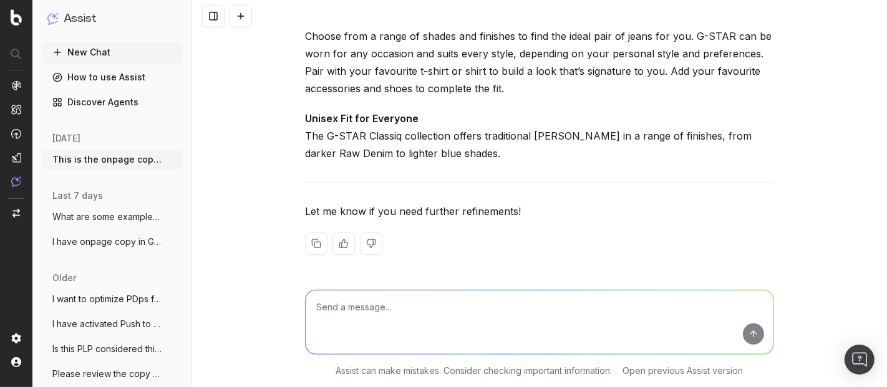
click at [347, 307] on textarea at bounding box center [540, 323] width 468 height 64
paste textarea "Select your jeans cut and shape for your personal style, whether that’s our <a …"
type textarea "here: Select your jeans cut and shape for your personal style, whether that’s o…"
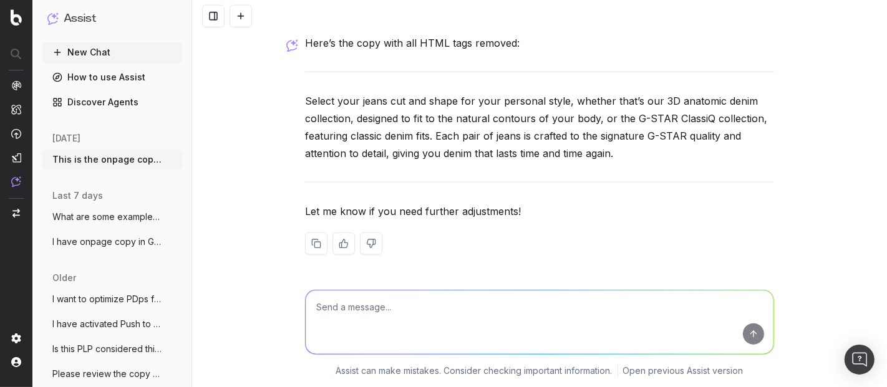
scroll to position [17968, 0]
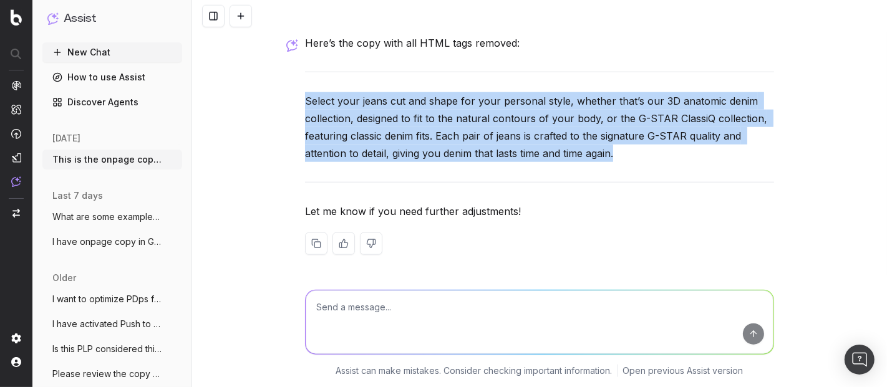
drag, startPoint x: 614, startPoint y: 161, endPoint x: 259, endPoint y: 110, distance: 358.7
click at [259, 110] on div "This is the onpage copy I have received for a new lister page focusing on 3d je…" at bounding box center [539, 193] width 695 height 387
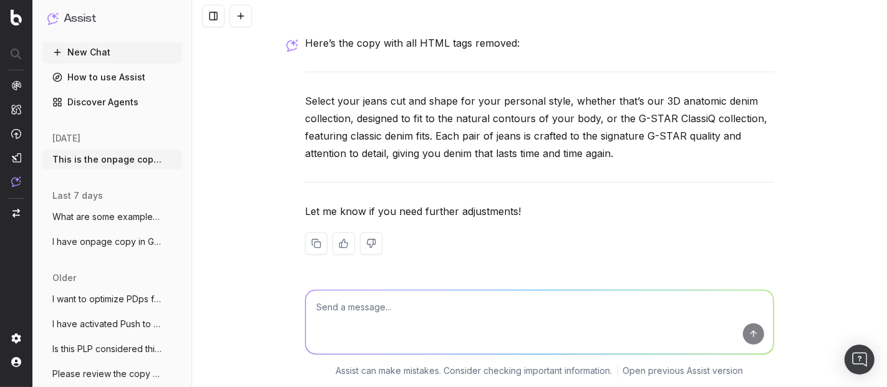
click at [344, 306] on textarea at bounding box center [540, 323] width 468 height 64
paste textarea "Select your jeans cut and shape for your personal style, whether that’s our <a …"
type textarea "Select your jeans cut and shape for your personal style, whether that’s our <a …"
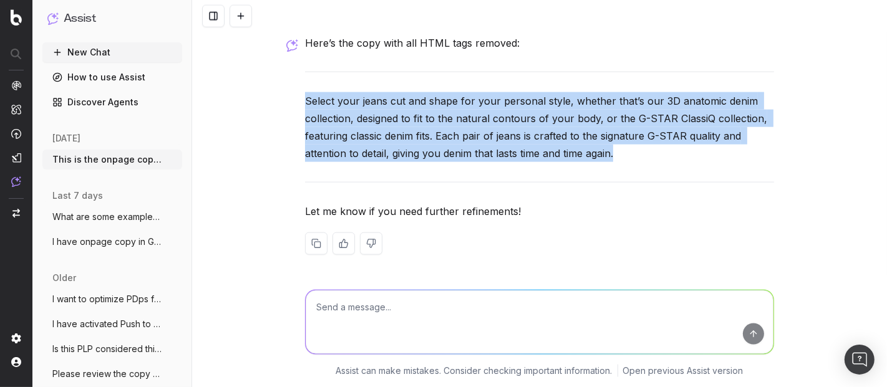
drag, startPoint x: 290, startPoint y: 95, endPoint x: 691, endPoint y: 161, distance: 406.6
click at [677, 160] on div "This is the onpage copy I have received for a new lister page focusing on 3d je…" at bounding box center [539, 193] width 695 height 387
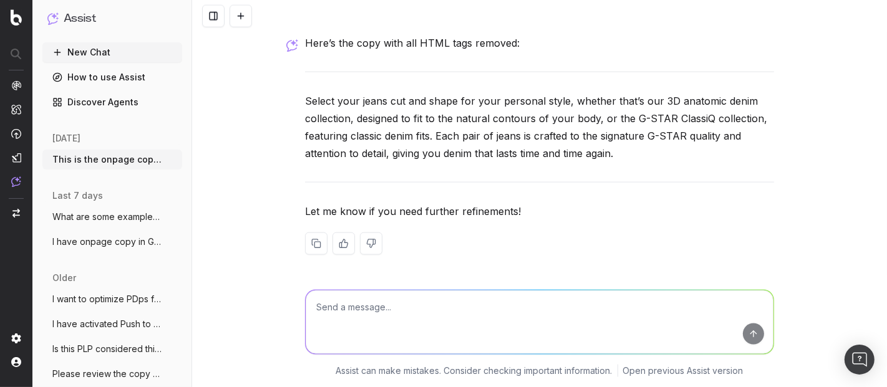
click at [336, 316] on textarea at bounding box center [540, 323] width 468 height 64
paste textarea "Select your jeans cut and shape for your personal style, whether that’s our <a …"
type textarea "Select your jeans cut and shape for your personal style, whether that’s our <a …"
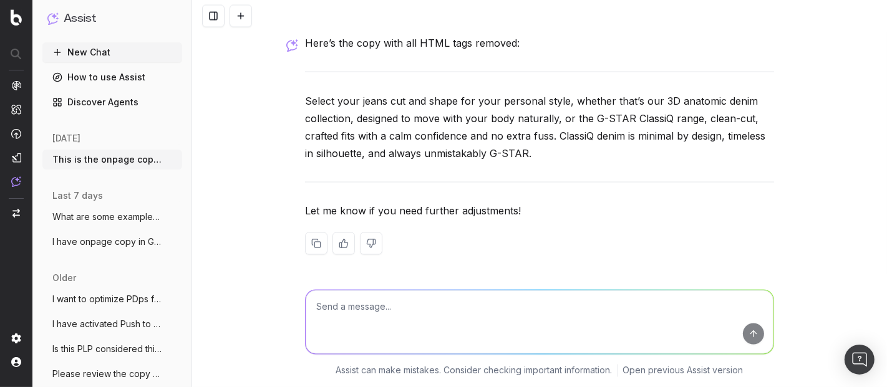
scroll to position [18717, 0]
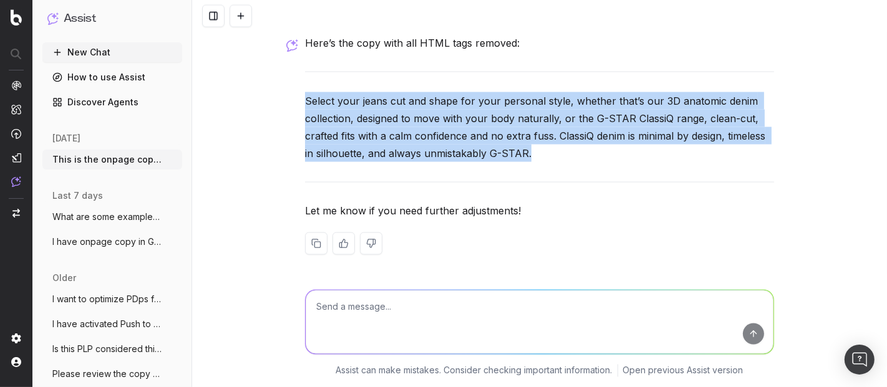
drag, startPoint x: 290, startPoint y: 99, endPoint x: 595, endPoint y: 150, distance: 309.3
click at [595, 150] on div "This is the onpage copy I have received for a new lister page focusing on 3d je…" at bounding box center [539, 193] width 695 height 387
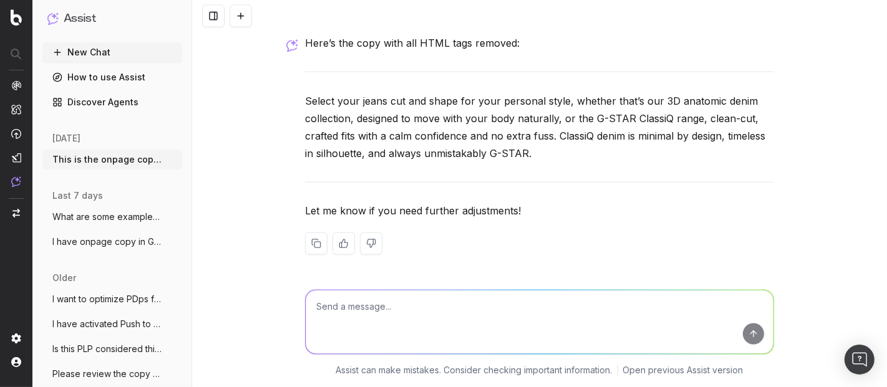
click at [374, 306] on textarea at bounding box center [540, 323] width 468 height 64
paste textarea "Select your jeans cut and shape to match your style. Discover the <a href>"http…"
type textarea "Select your jeans cut and shape to match your style. Discover the <a href>"http…"
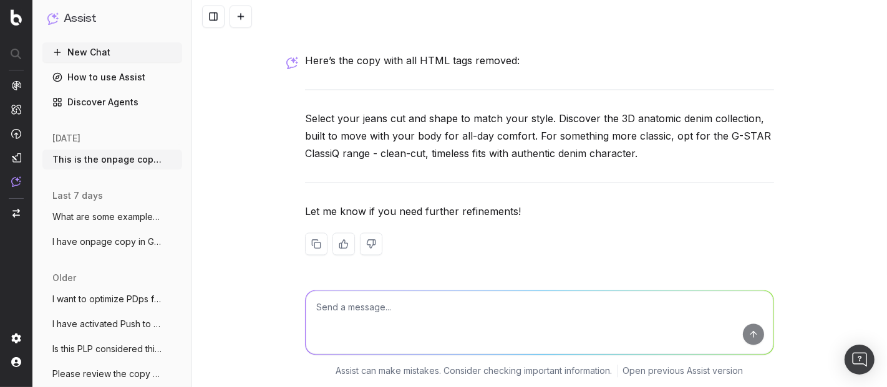
scroll to position [19057, 0]
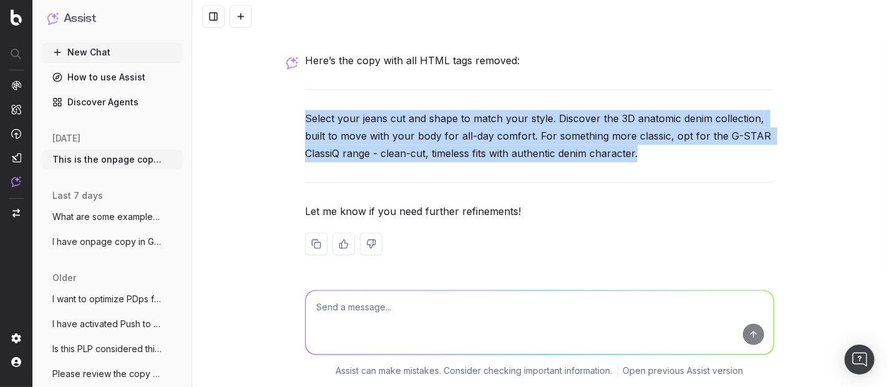
drag, startPoint x: 294, startPoint y: 115, endPoint x: 700, endPoint y: 151, distance: 407.7
click at [700, 151] on div "This is the onpage copy I have received for a new lister page focusing on 3d je…" at bounding box center [539, 193] width 695 height 387
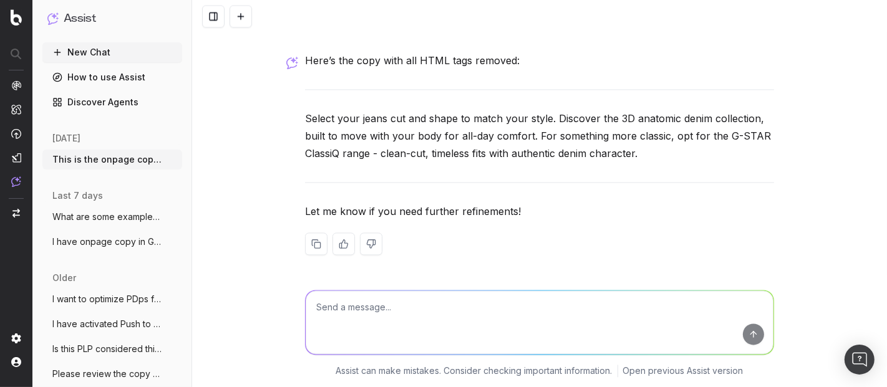
click at [359, 329] on textarea at bounding box center [540, 323] width 468 height 64
paste textarea "Select your jeans cut and shape to match your style. Discover the <a href>"http…"
type textarea "Select your jeans cut and shape to match your style. Discover the <a href>"http…"
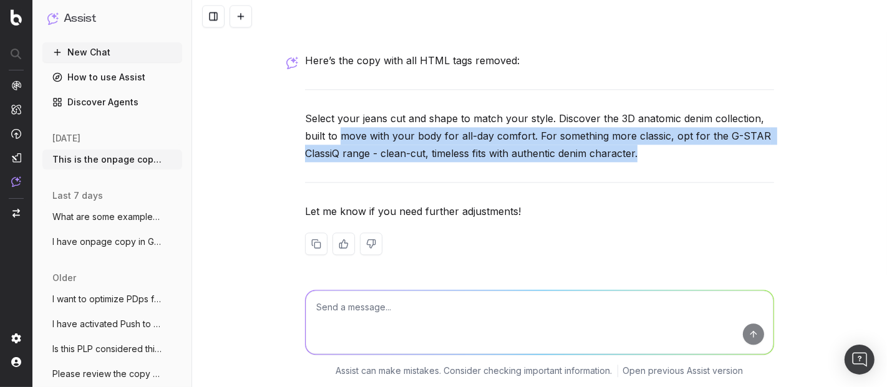
drag, startPoint x: 644, startPoint y: 146, endPoint x: 336, endPoint y: 130, distance: 308.6
click at [336, 130] on p "Select your jeans cut and shape to match your style. Discover the 3D anatomic d…" at bounding box center [539, 136] width 469 height 52
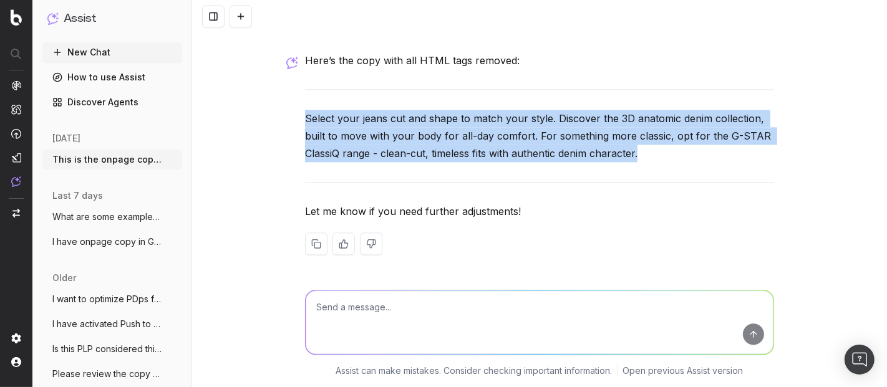
drag, startPoint x: 293, startPoint y: 120, endPoint x: 737, endPoint y: 148, distance: 445.0
click at [737, 148] on div "This is the onpage copy I have received for a new lister page focusing on 3d je…" at bounding box center [539, 193] width 695 height 387
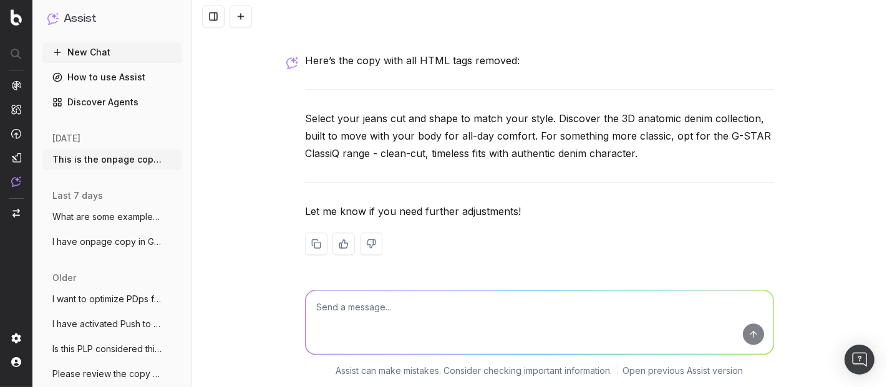
click at [347, 307] on textarea at bounding box center [540, 323] width 468 height 64
paste textarea ". Alternatively, our <a href=”https://www.g-star.com/en_us/shop/jeans/anatomic”…"
type textarea ". Alternatively, our <a href=”https://www.g-star.com/en_us/shop/jeans/anatomic”…"
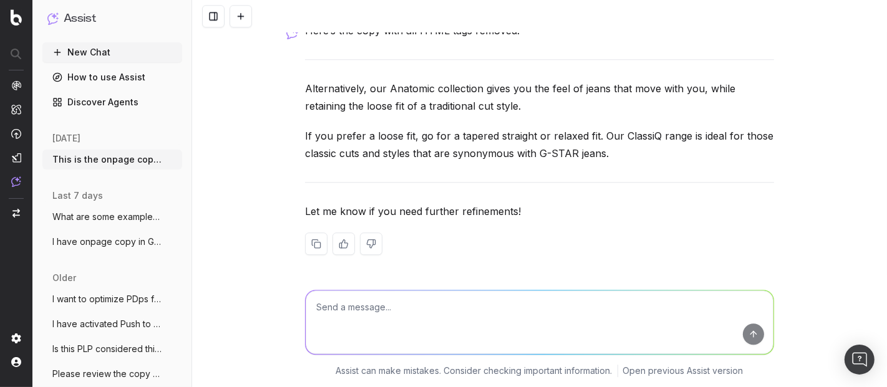
scroll to position [19815, 0]
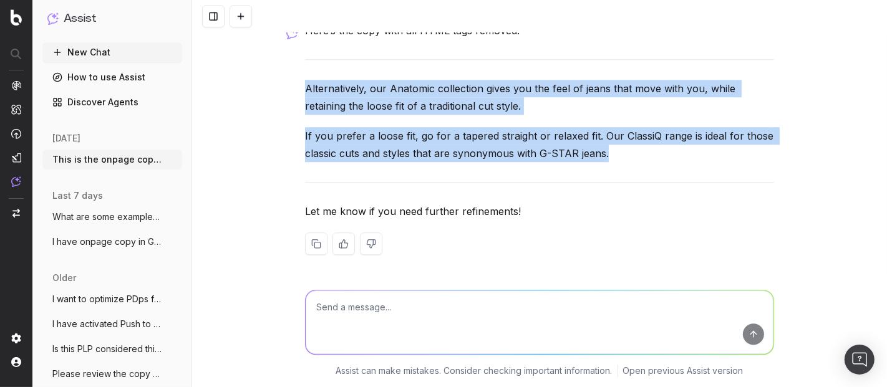
drag, startPoint x: 285, startPoint y: 81, endPoint x: 668, endPoint y: 161, distance: 391.3
click at [640, 150] on div "This is the onpage copy I have received for a new lister page focusing on 3d je…" at bounding box center [539, 193] width 695 height 387
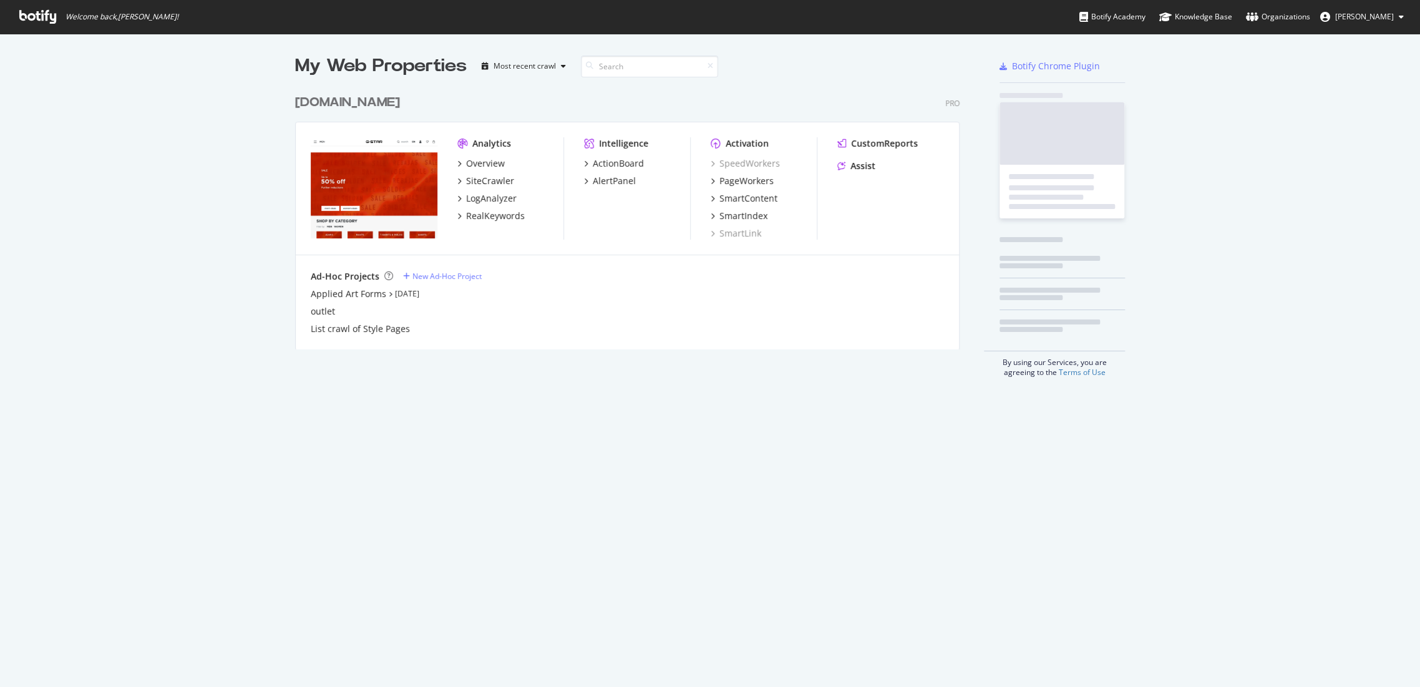
scroll to position [676, 1398]
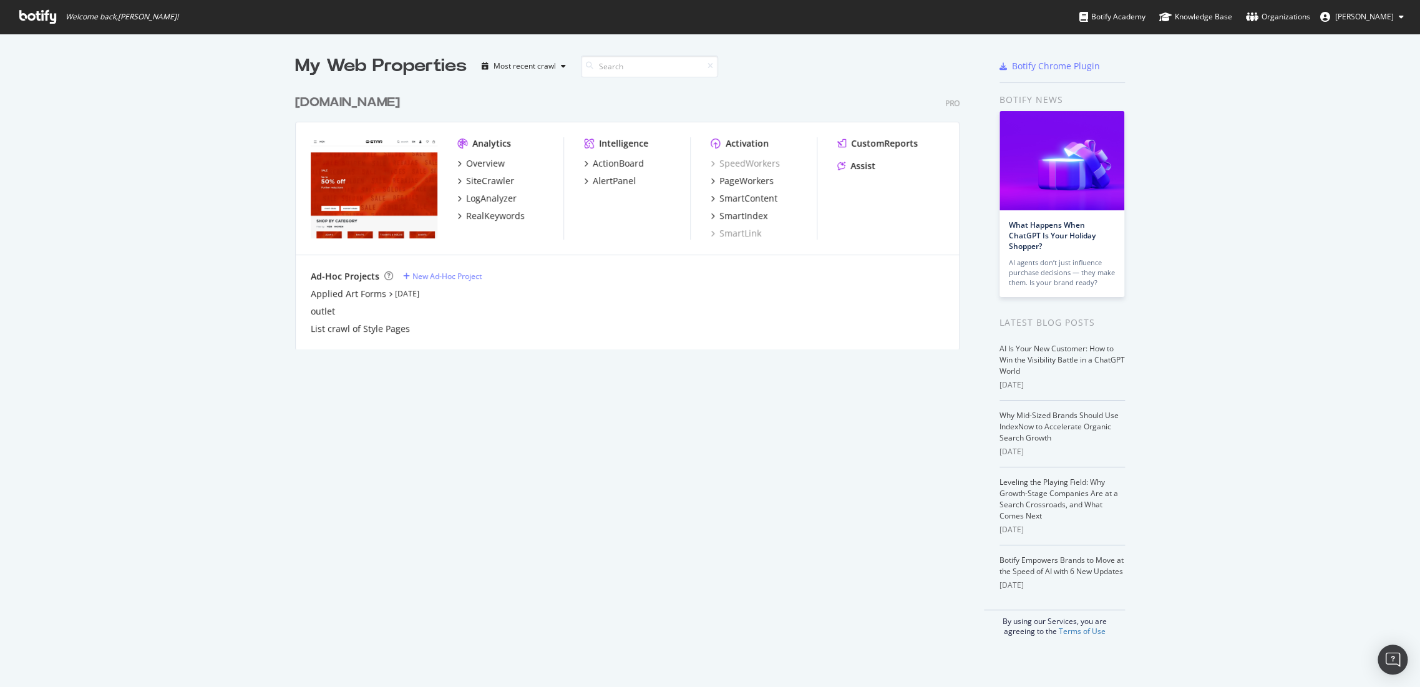
click at [381, 105] on div "[DOMAIN_NAME]" at bounding box center [347, 103] width 105 height 18
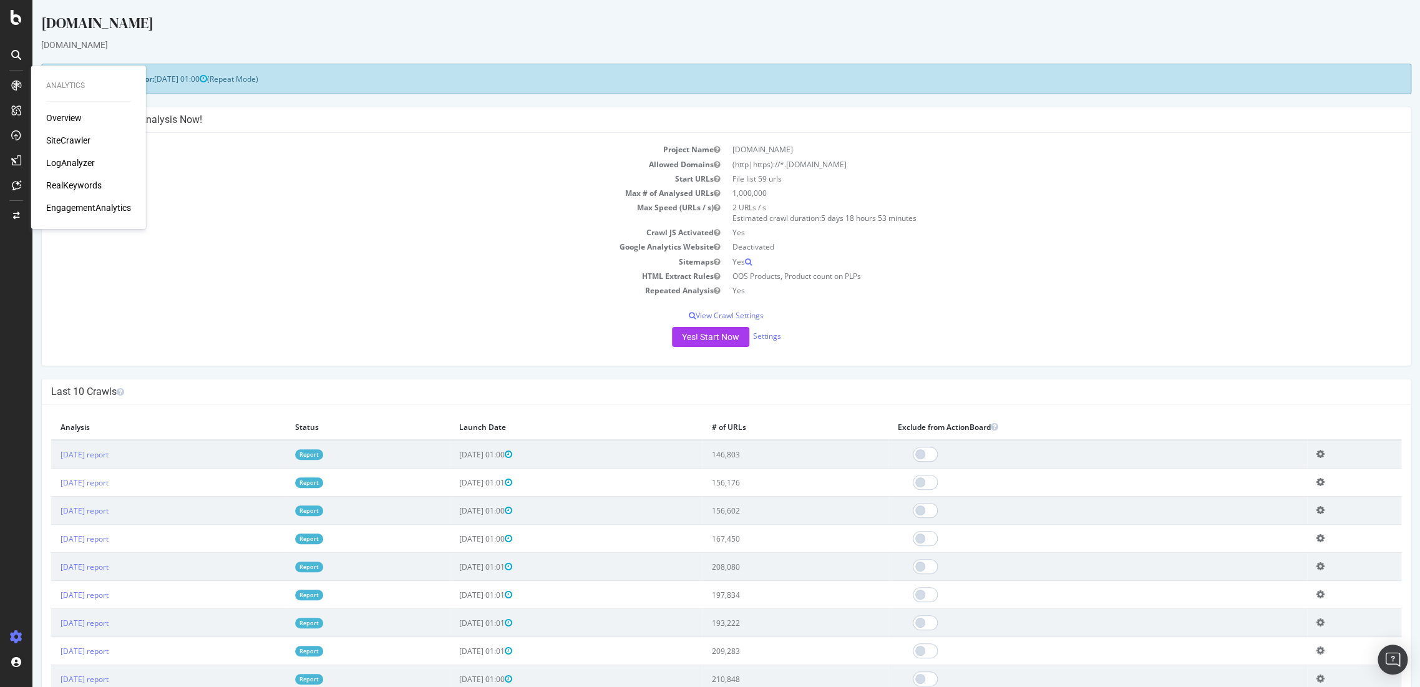
click at [9, 79] on div at bounding box center [16, 85] width 20 height 20
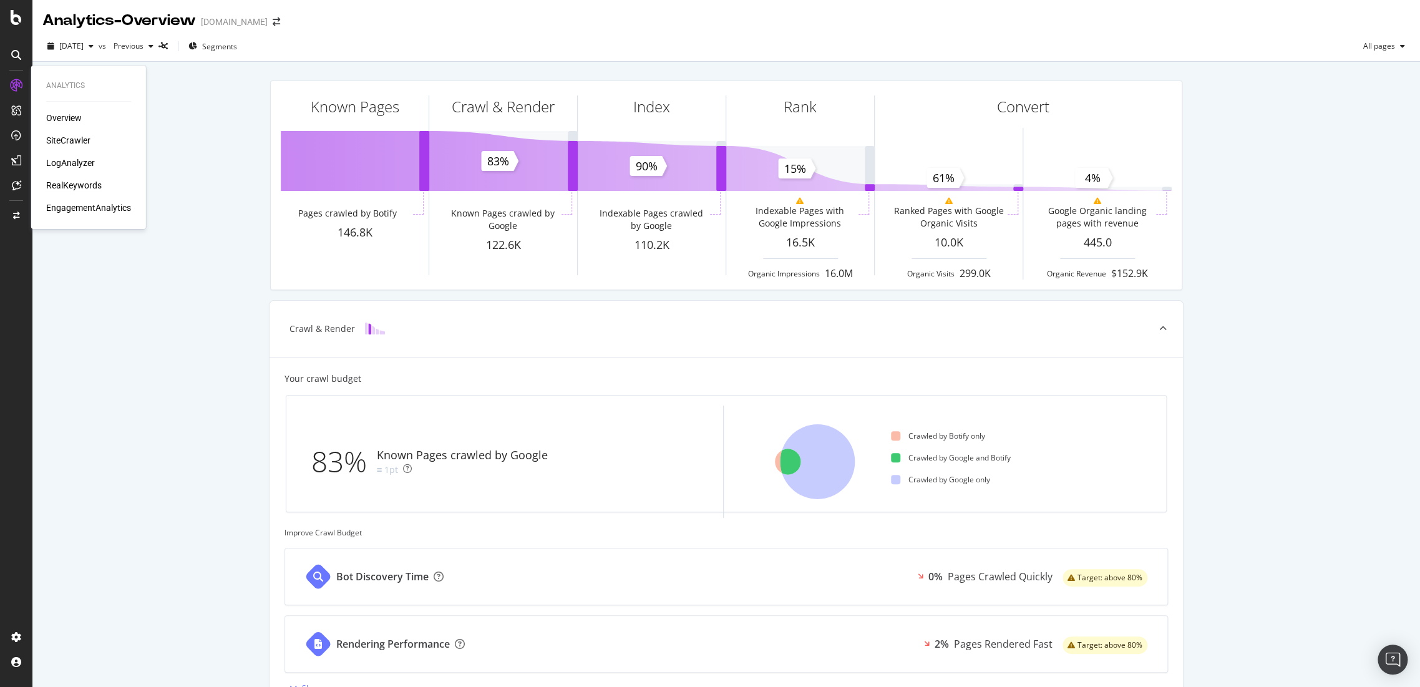
click at [60, 183] on div "RealKeywords" at bounding box center [74, 185] width 56 height 12
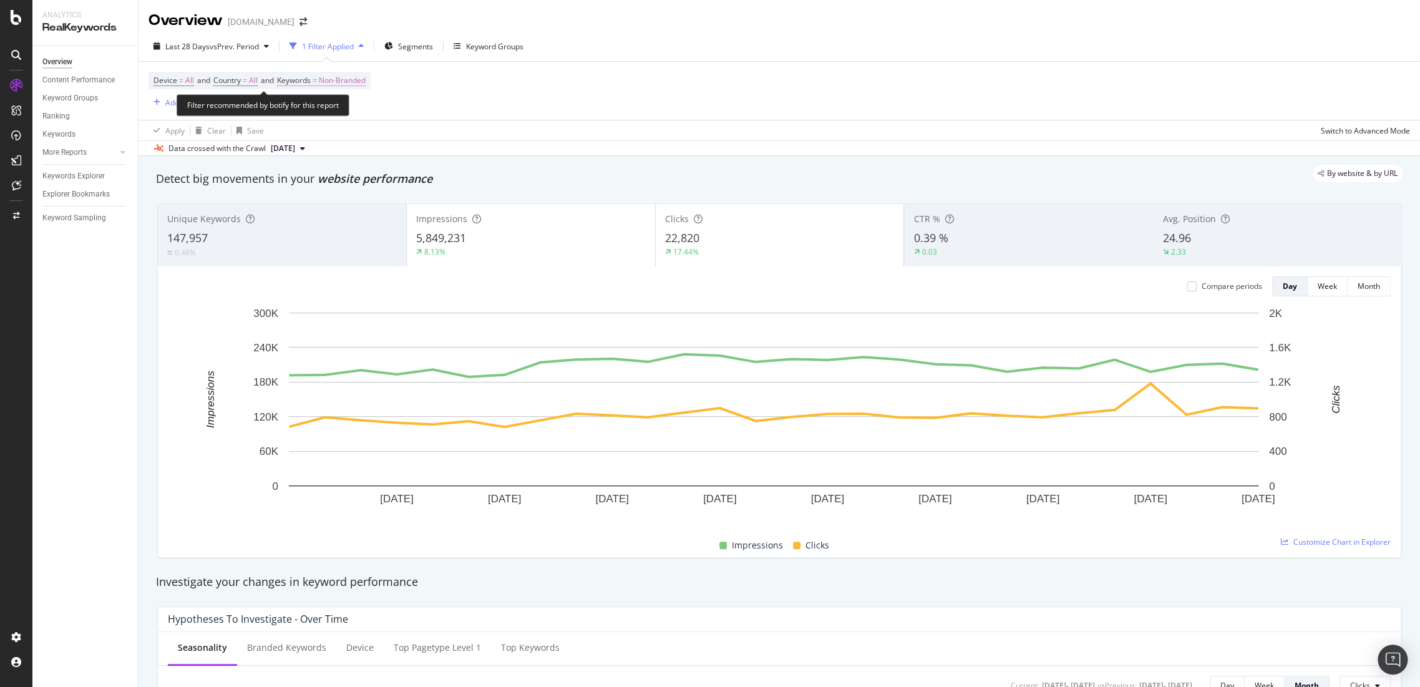
click at [361, 77] on span "Non-Branded" at bounding box center [342, 80] width 47 height 17
click at [350, 106] on div "button" at bounding box center [354, 109] width 15 height 7
click at [327, 197] on div "All" at bounding box center [369, 206] width 147 height 18
click at [425, 137] on div "Apply" at bounding box center [422, 135] width 19 height 11
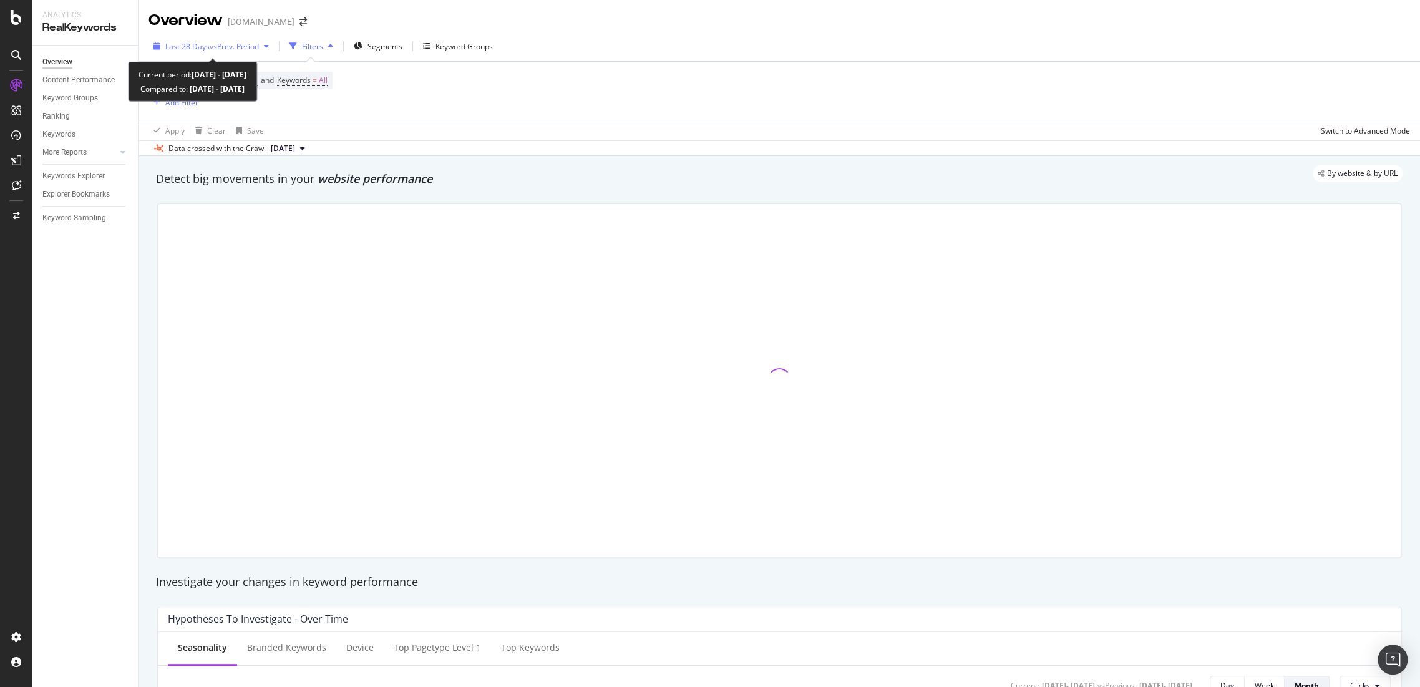
click at [258, 45] on span "vs Prev. Period" at bounding box center [234, 46] width 49 height 11
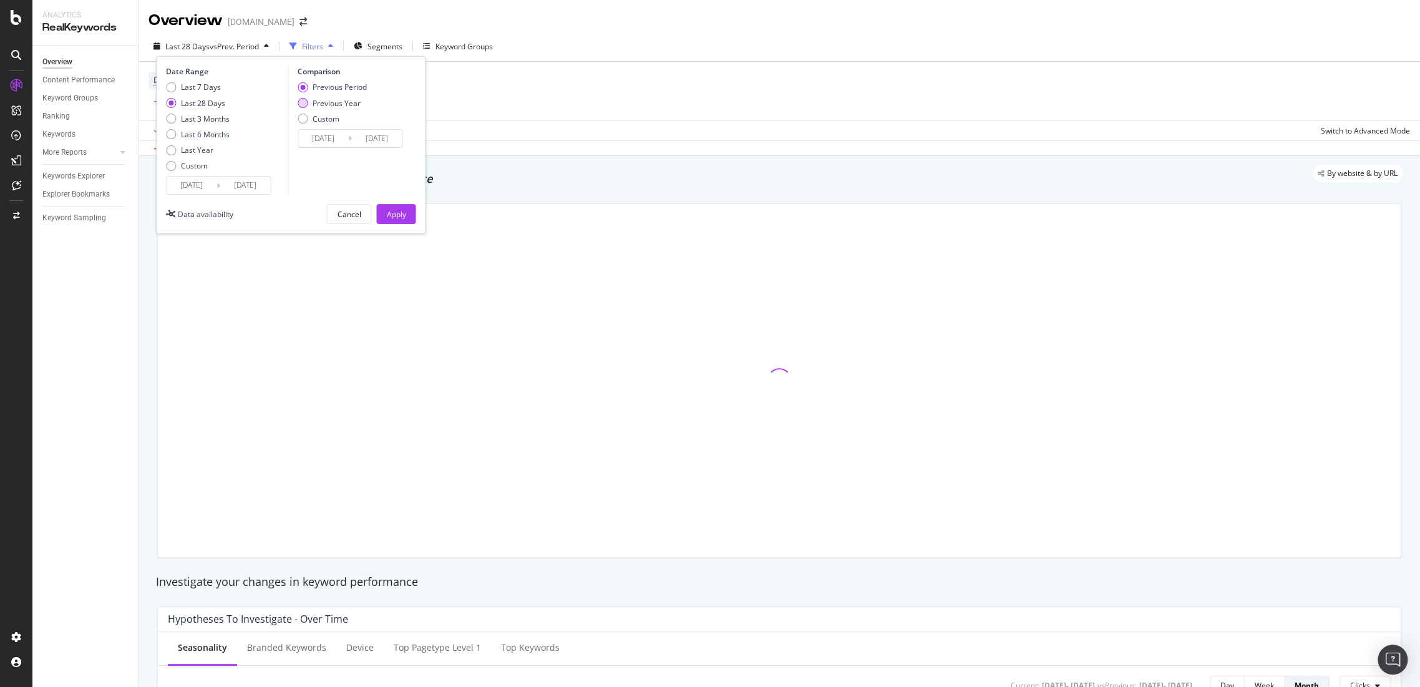
click at [302, 99] on div "Previous Year" at bounding box center [303, 103] width 10 height 10
type input "[DATE]"
drag, startPoint x: 389, startPoint y: 220, endPoint x: 527, endPoint y: 198, distance: 140.2
click at [389, 220] on div "Apply" at bounding box center [395, 214] width 19 height 19
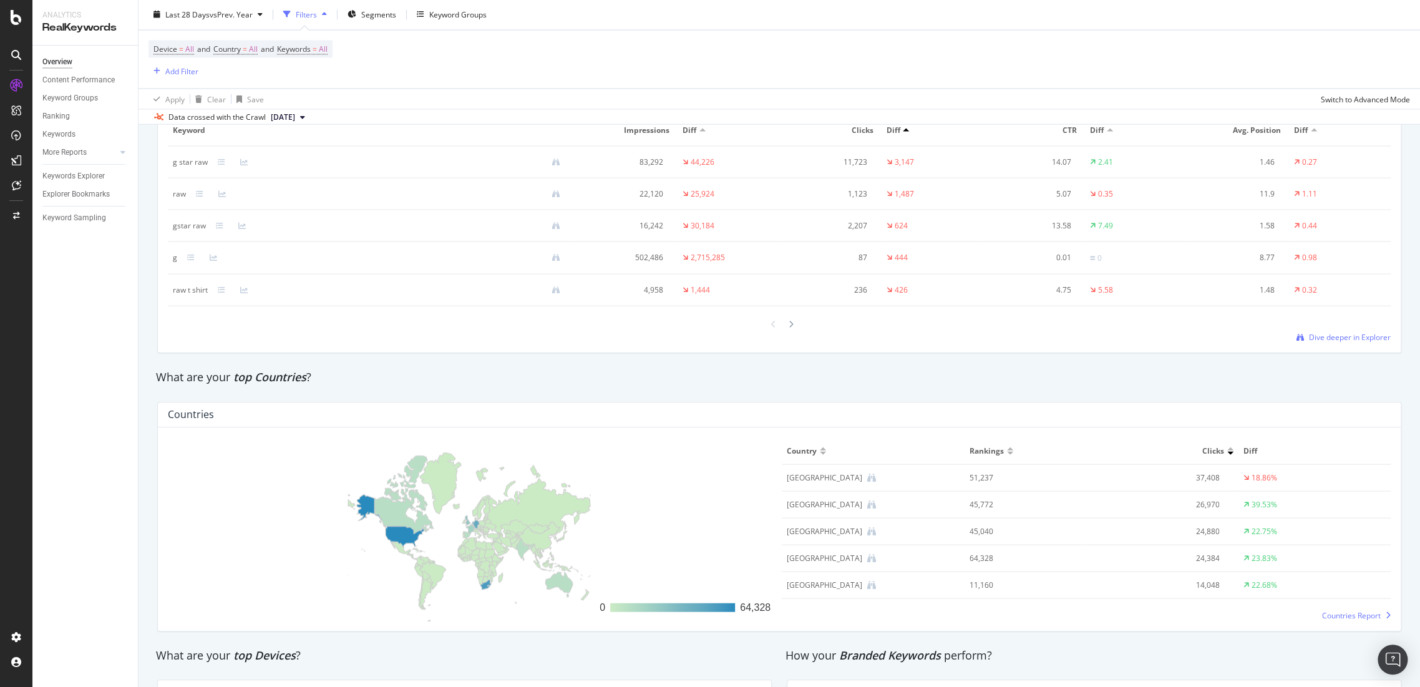
scroll to position [1844, 0]
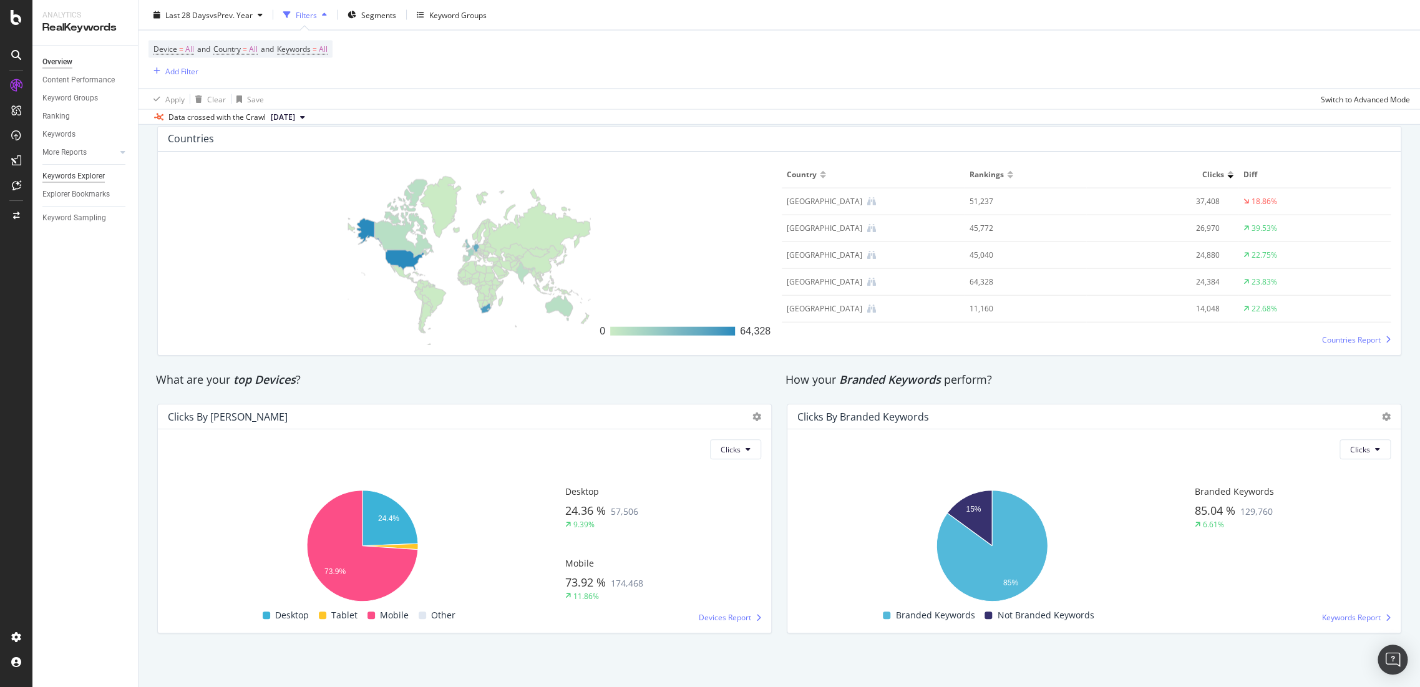
click at [64, 180] on div "Keywords Explorer" at bounding box center [73, 176] width 62 height 13
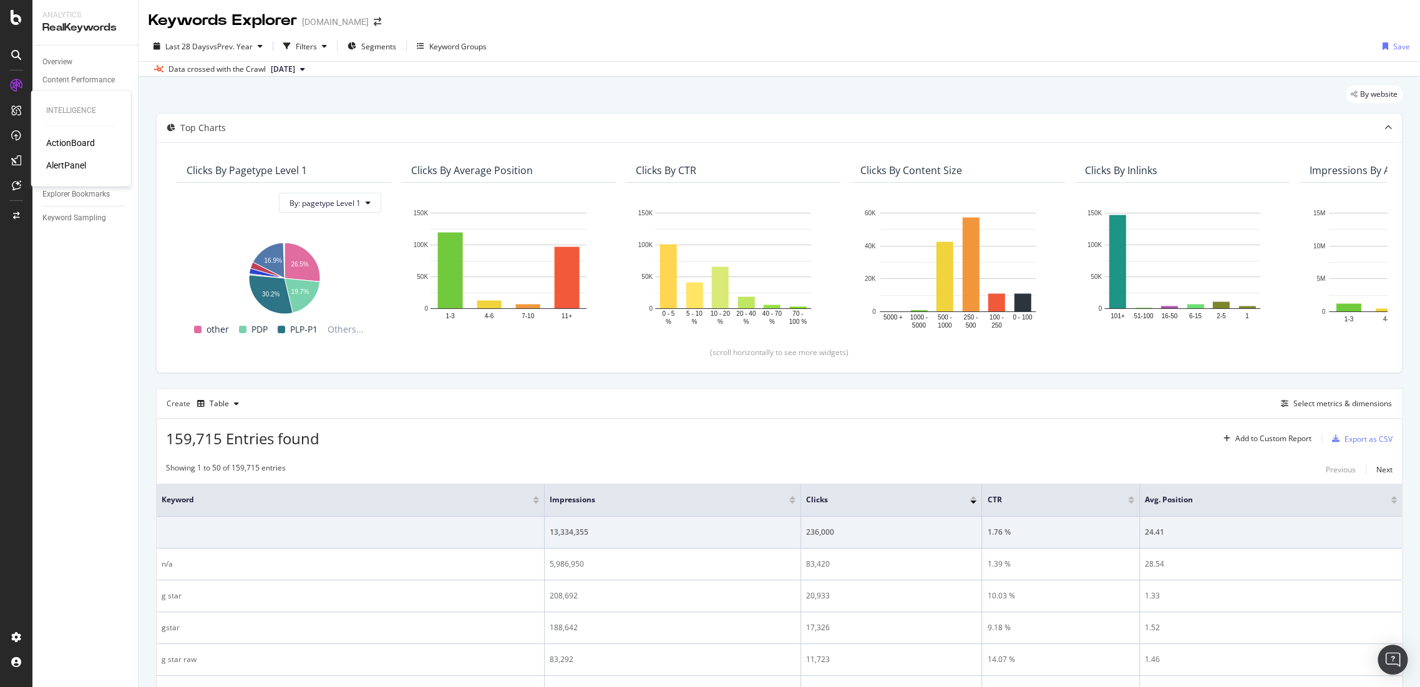
click at [57, 148] on div "ActionBoard" at bounding box center [70, 143] width 49 height 12
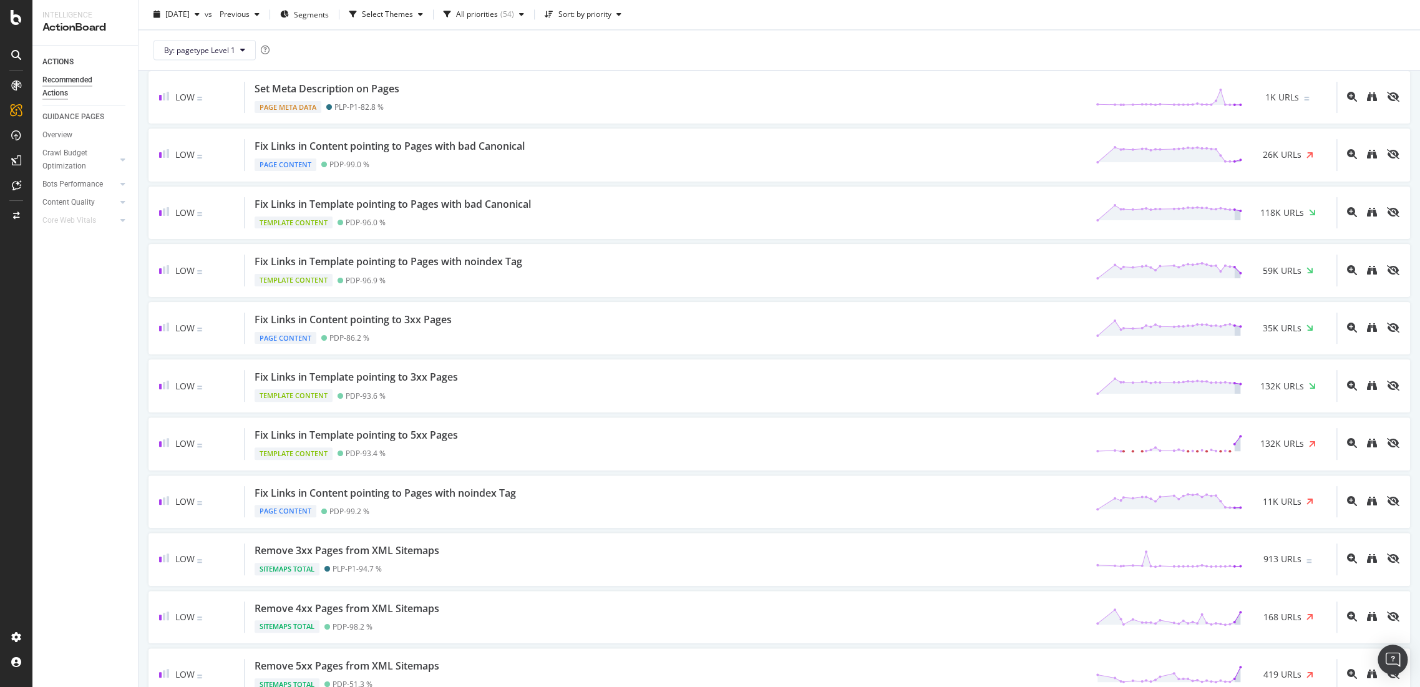
scroll to position [1594, 0]
